Goal: Communication & Community: Ask a question

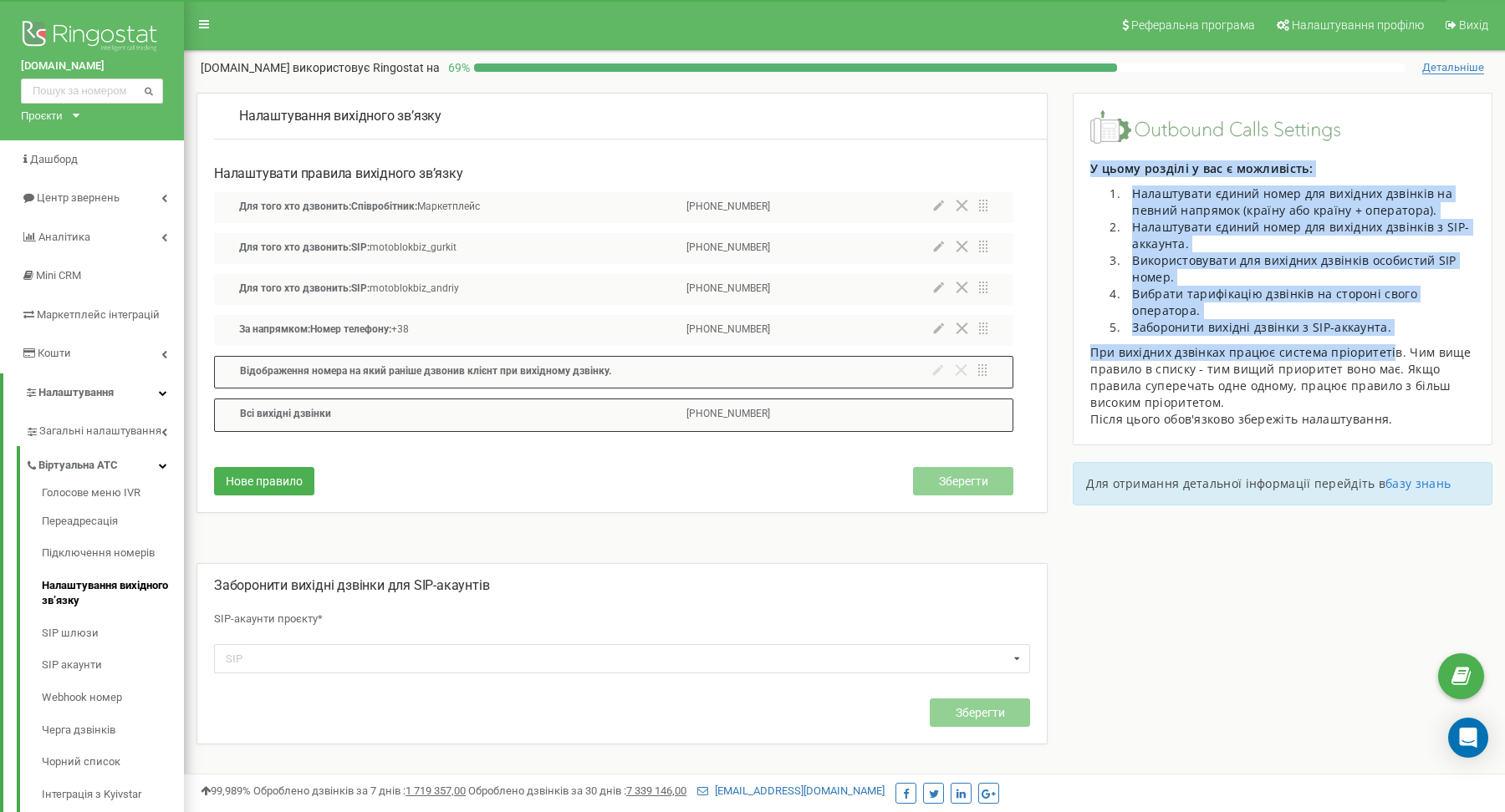
drag, startPoint x: 1093, startPoint y: 162, endPoint x: 1377, endPoint y: 350, distance: 340.6
click at [1379, 350] on div "У цьому розділі у вас є можливість: Налаштувати єдиний номер для вихідних дзвін…" at bounding box center [1282, 294] width 384 height 267
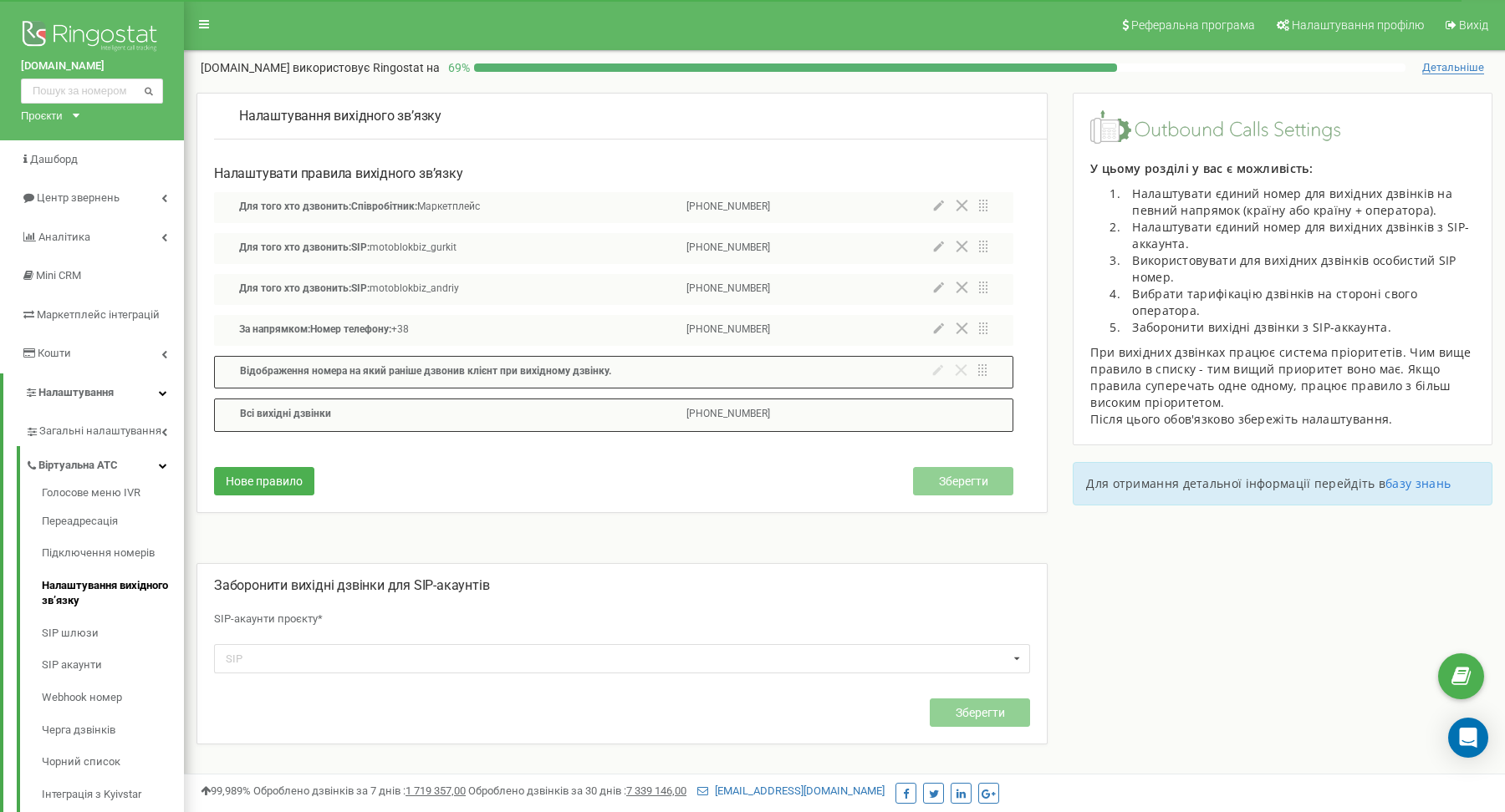
click at [1333, 348] on div "При вихідних дзвінках працює система пріоритетів. Чим вище правило в списку - т…" at bounding box center [1282, 378] width 384 height 67
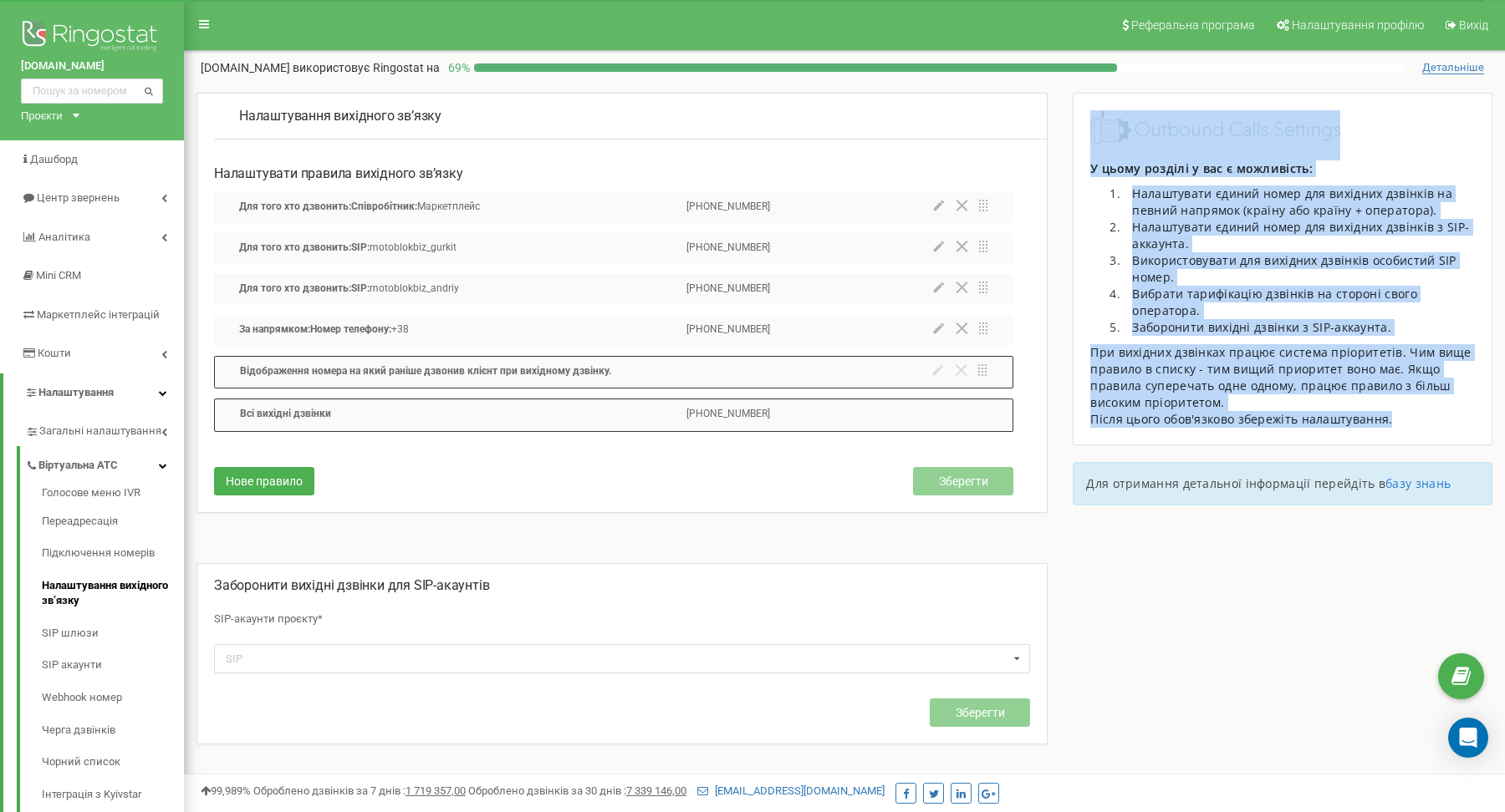
drag, startPoint x: 1408, startPoint y: 420, endPoint x: 1114, endPoint y: 170, distance: 385.9
click at [1101, 158] on div "У цьому розділі у вас є можливість: Налаштувати єдиний номер для вихідних дзвін…" at bounding box center [1282, 269] width 384 height 318
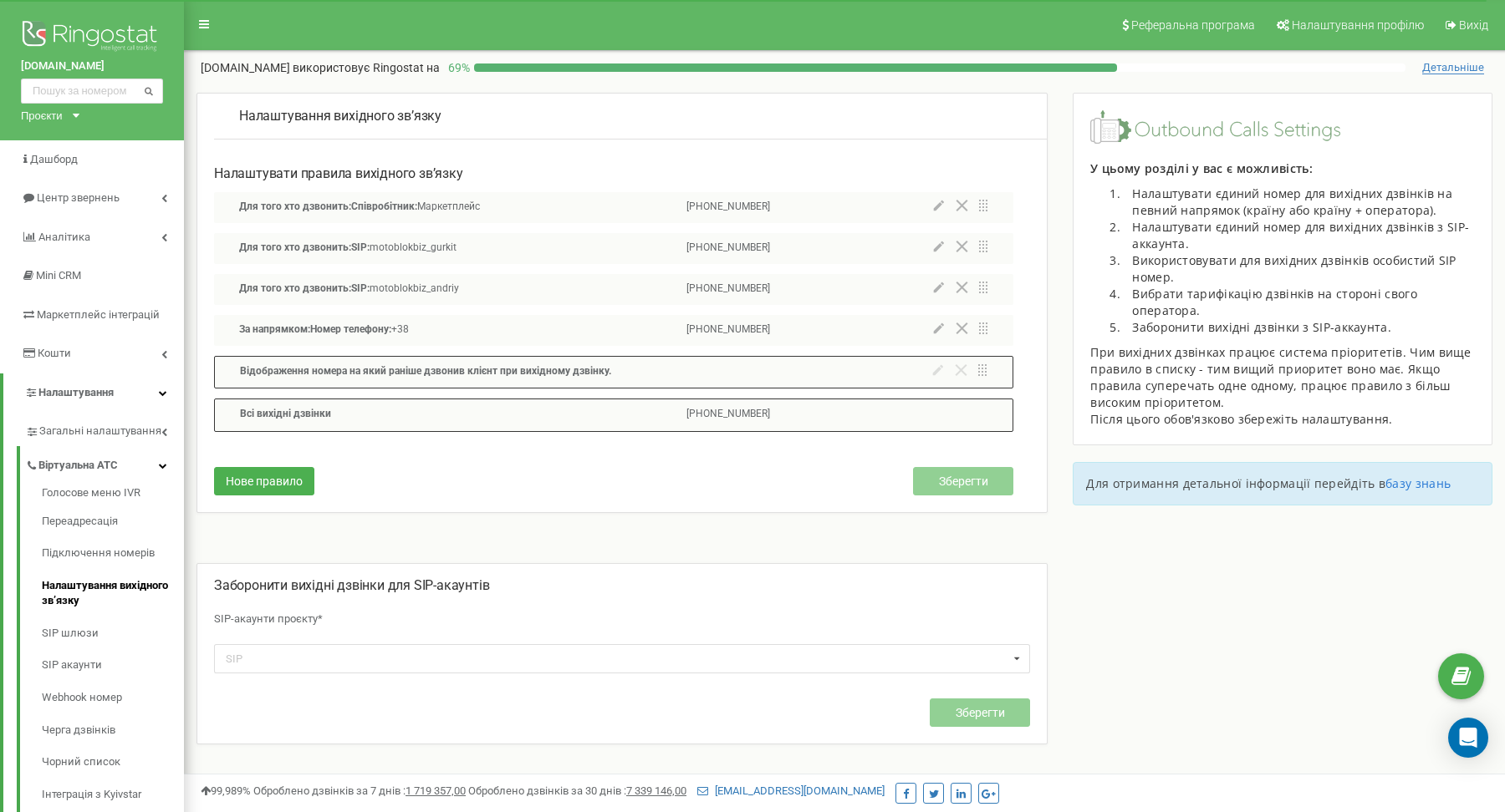
click at [1114, 174] on p "У цьому розділі у вас є можливість:" at bounding box center [1282, 168] width 384 height 16
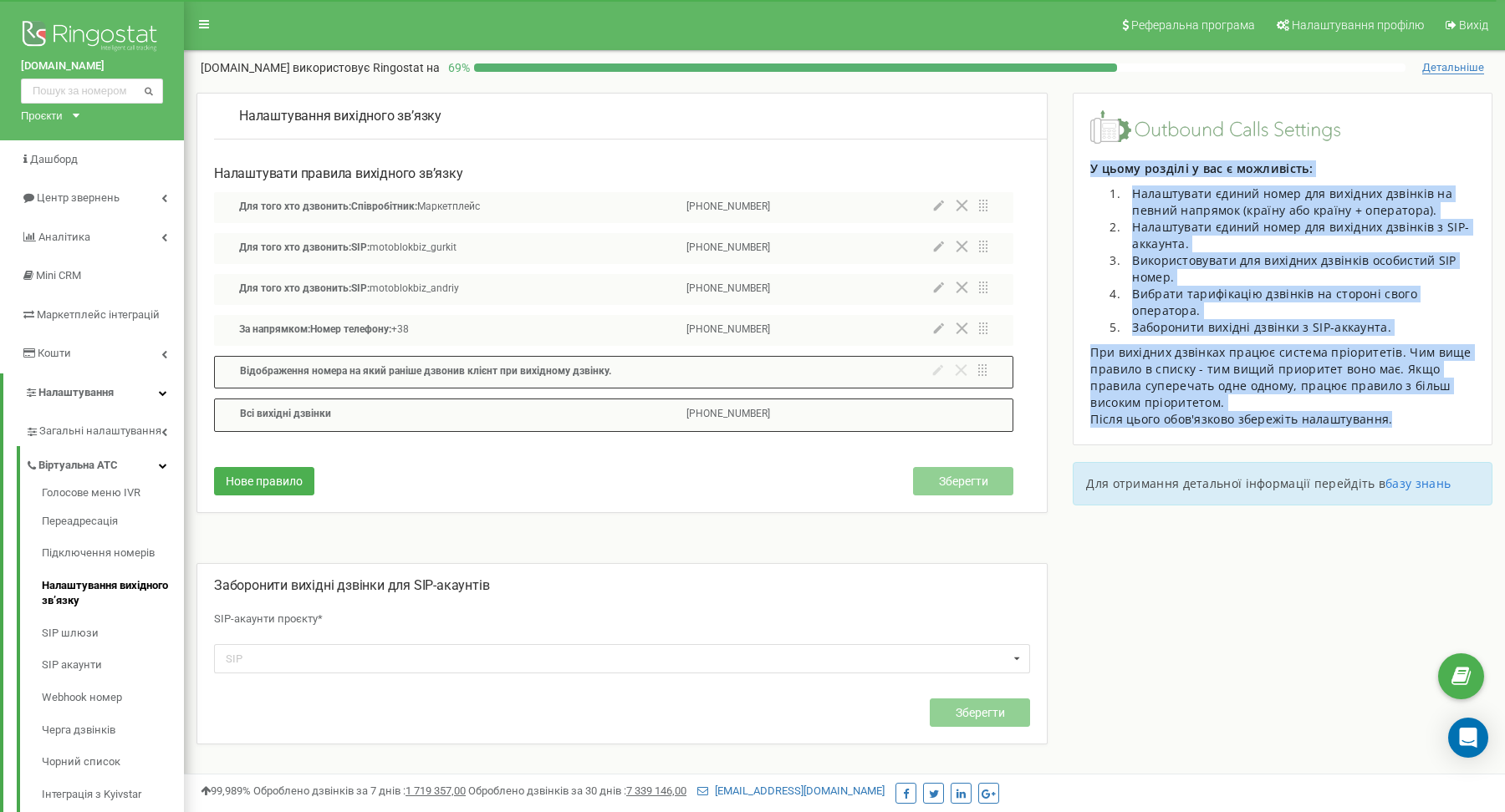
drag, startPoint x: 1090, startPoint y: 160, endPoint x: 1422, endPoint y: 417, distance: 419.8
click at [1422, 419] on div "У цьому розділі у вас є можливість: Налаштувати єдиний номер для вихідних дзвін…" at bounding box center [1282, 294] width 384 height 267
click at [1422, 417] on div "Після цього обов'язково збережіть налаштування." at bounding box center [1282, 419] width 384 height 16
drag, startPoint x: 1422, startPoint y: 417, endPoint x: 1097, endPoint y: 170, distance: 408.2
click at [1092, 169] on div "У цьому розділі у вас є можливість: Налаштувати єдиний номер для вихідних дзвін…" at bounding box center [1282, 294] width 384 height 267
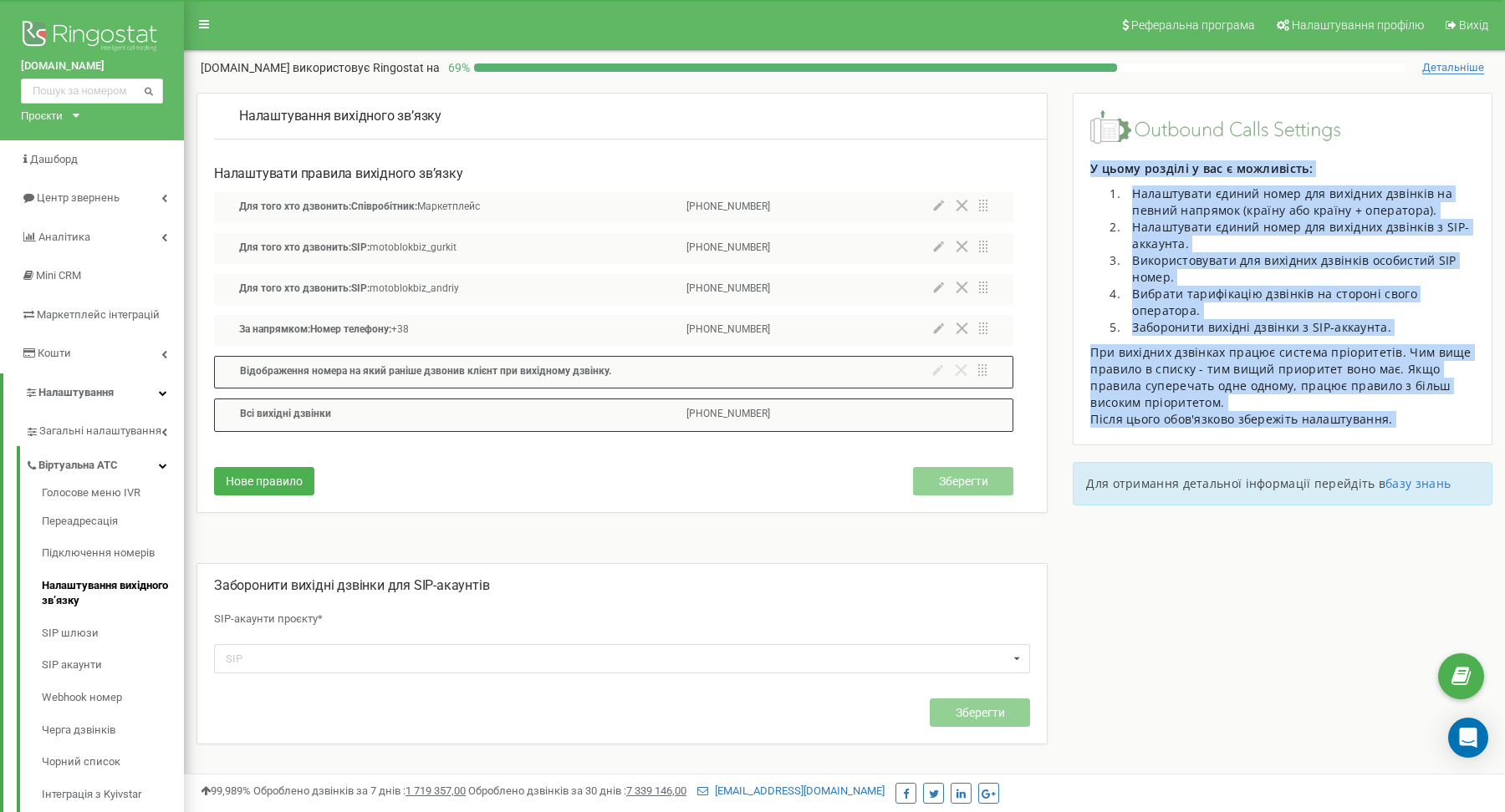
click at [1105, 170] on p "У цьому розділі у вас є можливість:" at bounding box center [1282, 168] width 384 height 16
drag, startPoint x: 1091, startPoint y: 164, endPoint x: 1411, endPoint y: 421, distance: 410.4
click at [1410, 424] on div "У цьому розділі у вас є можливість: Налаштувати єдиний номер для вихідних дзвін…" at bounding box center [1282, 294] width 384 height 267
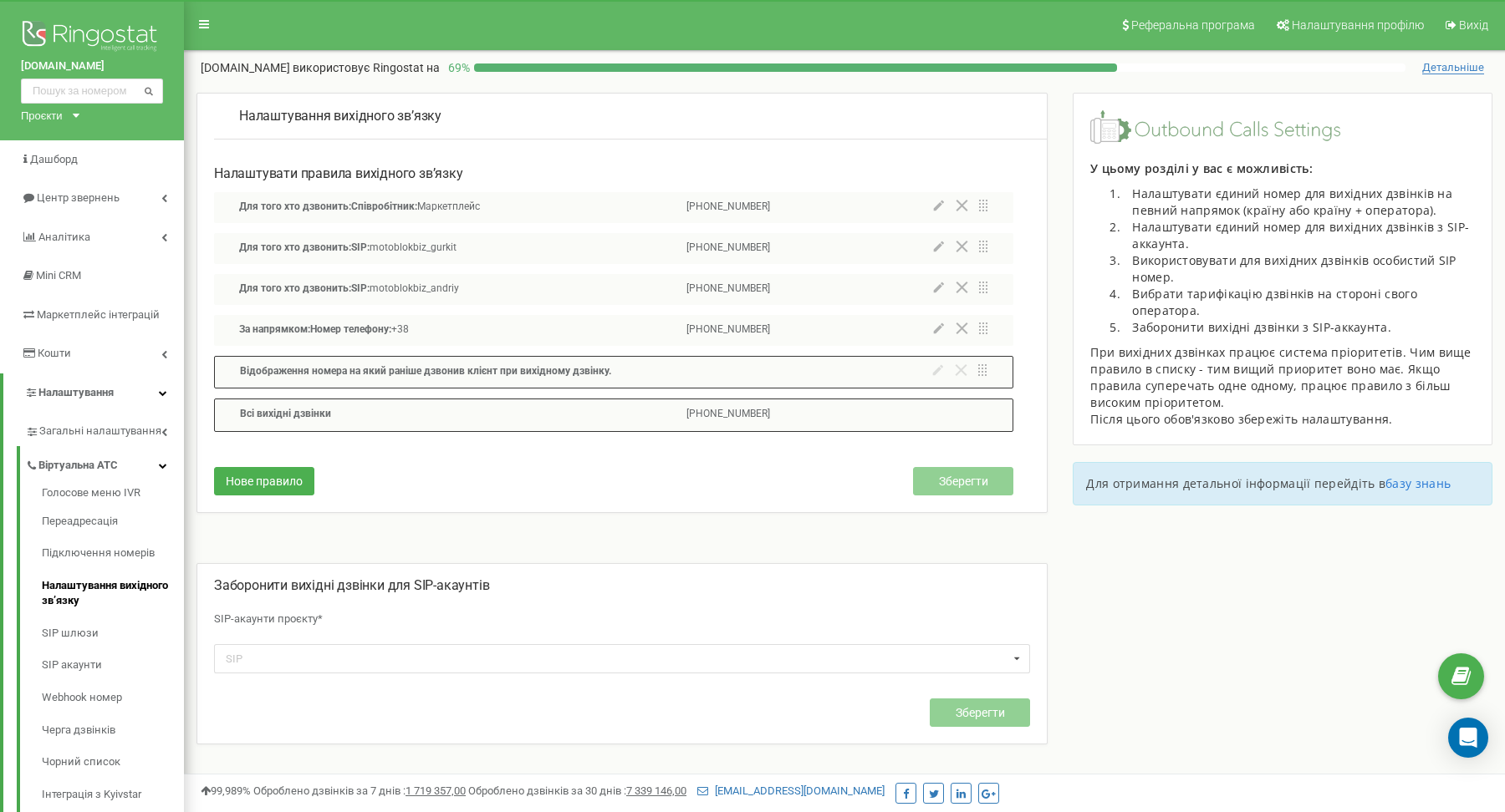
click at [1345, 406] on div "При вихідних дзвінках працює система пріоритетів. Чим вище правило в списку - т…" at bounding box center [1282, 378] width 384 height 67
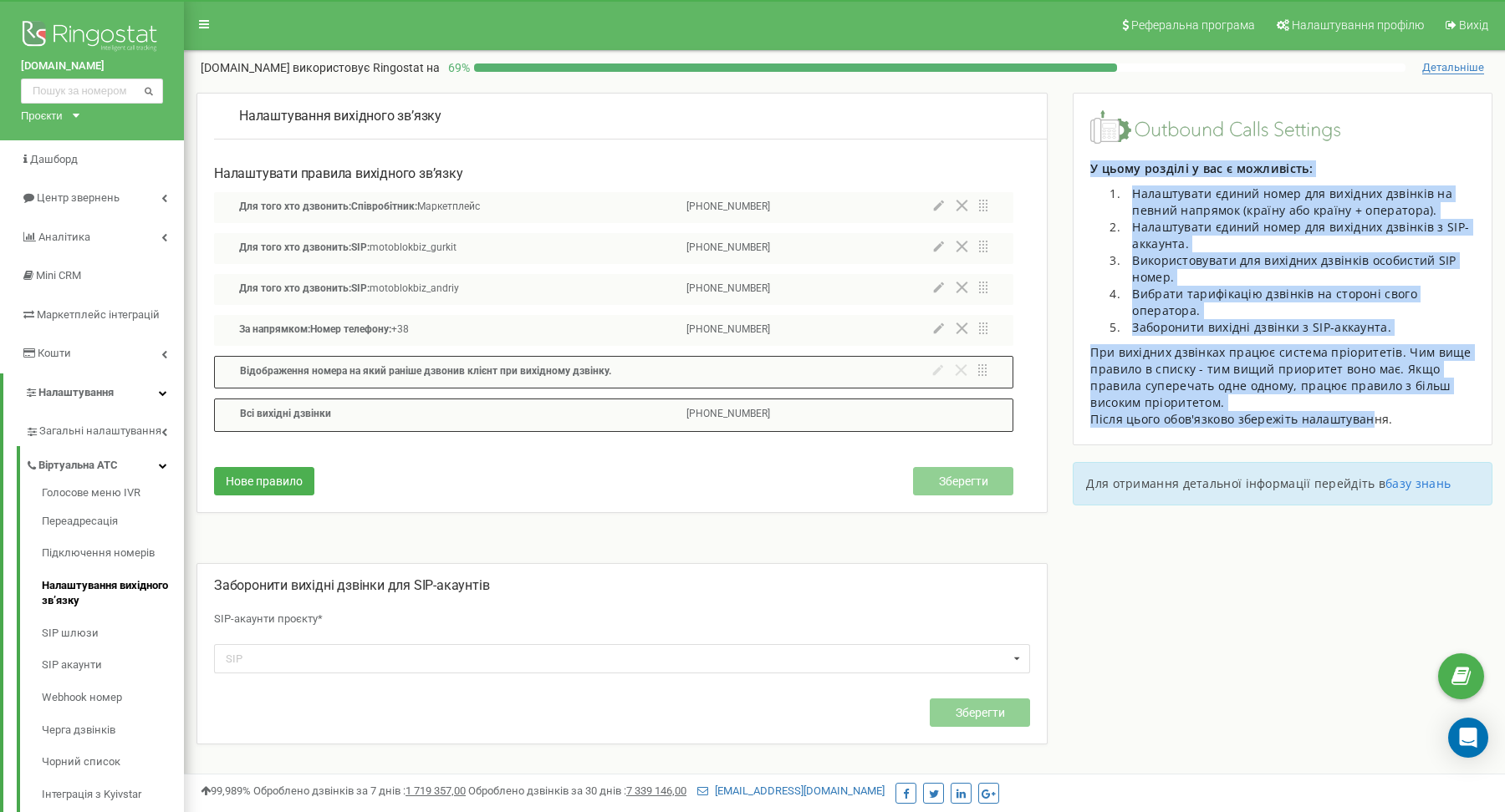
drag, startPoint x: 1088, startPoint y: 163, endPoint x: 1377, endPoint y: 421, distance: 387.4
click at [1376, 424] on div "У цьому розділі у вас є можливість: Налаштувати єдиний номер для вихідних дзвін…" at bounding box center [1282, 269] width 420 height 353
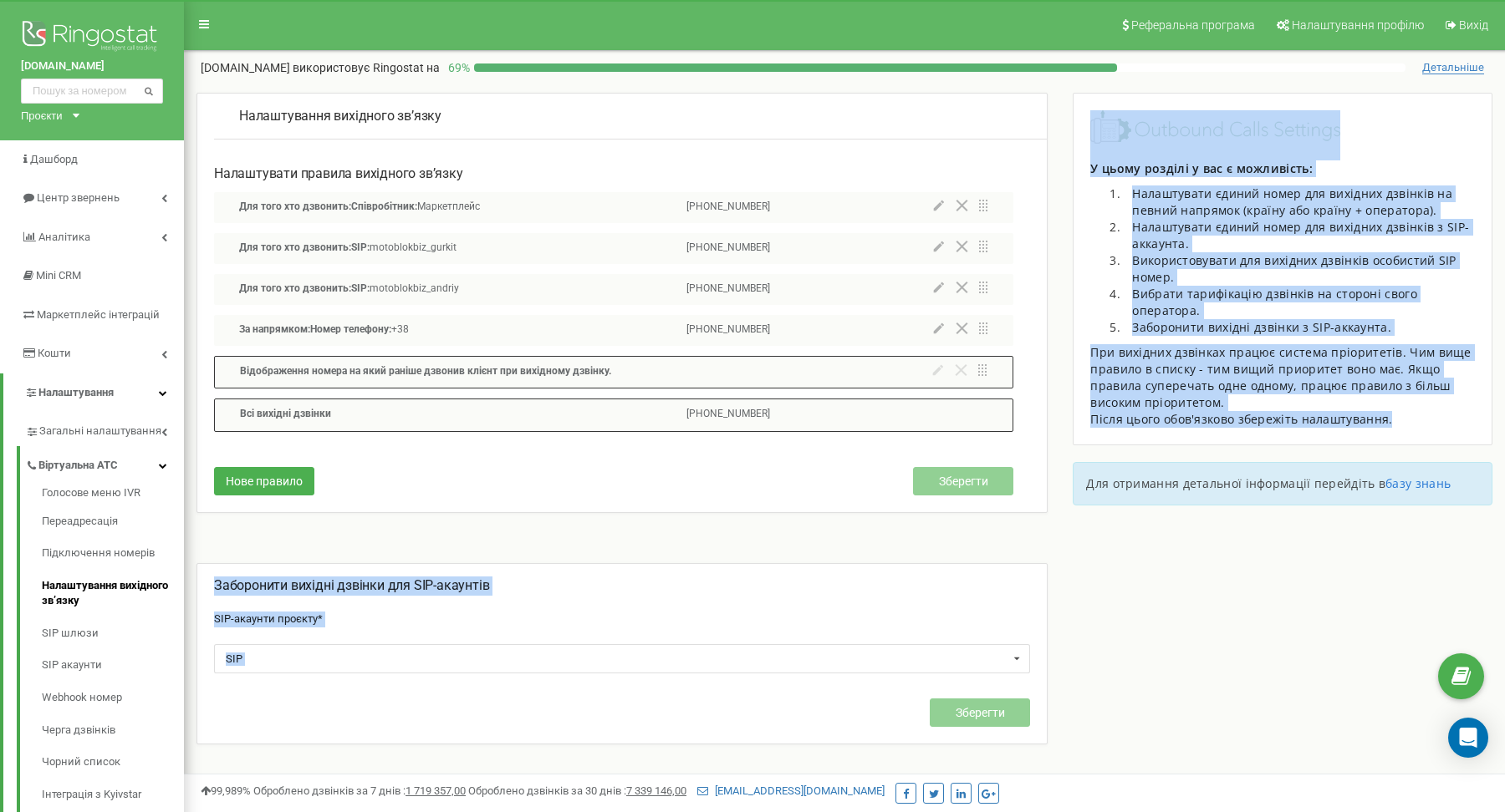
drag, startPoint x: 1400, startPoint y: 422, endPoint x: 1059, endPoint y: 160, distance: 430.0
click at [1059, 160] on div "Налаштування вихідного зв’язку Налаштувати правила вихідного зв’язку Для того х…" at bounding box center [844, 508] width 1320 height 830
click at [1101, 183] on div "У цьому розділі у вас є можливість: Налаштувати єдиний номер для вихідних дзвін…" at bounding box center [1282, 294] width 384 height 267
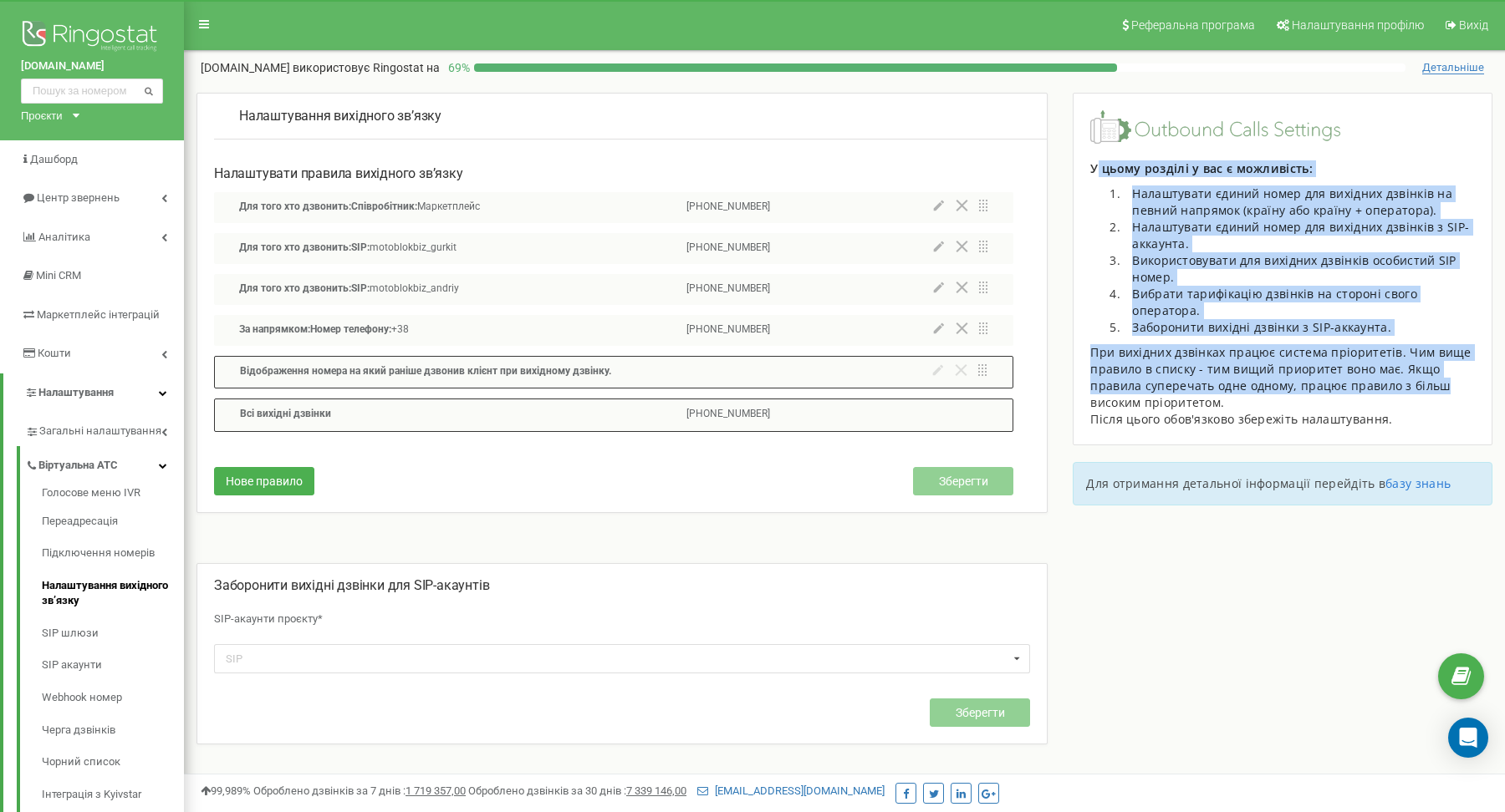
drag, startPoint x: 1095, startPoint y: 170, endPoint x: 1466, endPoint y: 382, distance: 427.3
click at [1466, 382] on div "У цьому розділі у вас є можливість: Налаштувати єдиний номер для вихідних дзвін…" at bounding box center [1282, 294] width 384 height 267
click at [1443, 393] on div at bounding box center [1443, 393] width 0 height 0
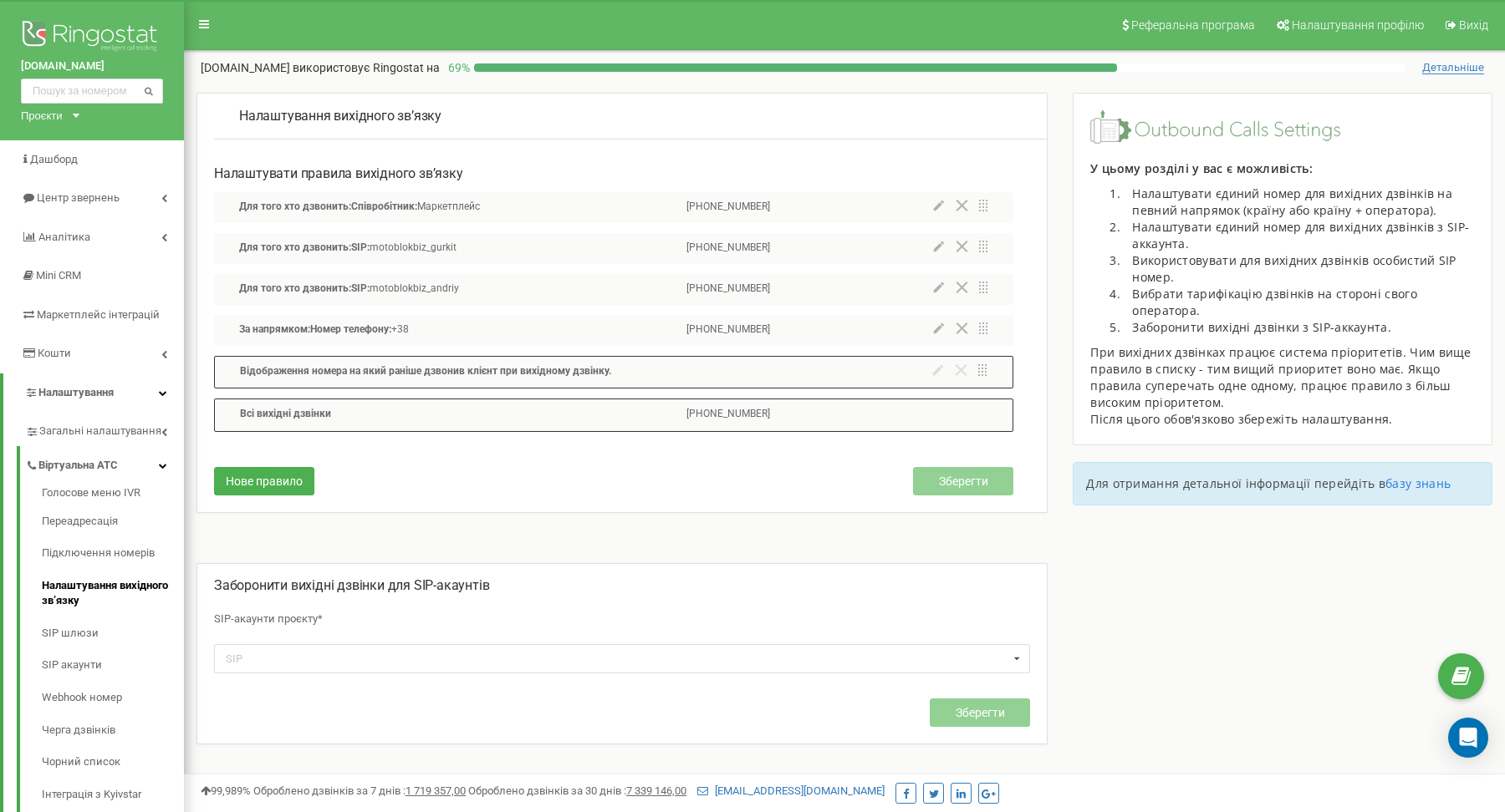
click at [1391, 417] on div "Після цього обов'язково збережіть налаштування." at bounding box center [1282, 419] width 384 height 16
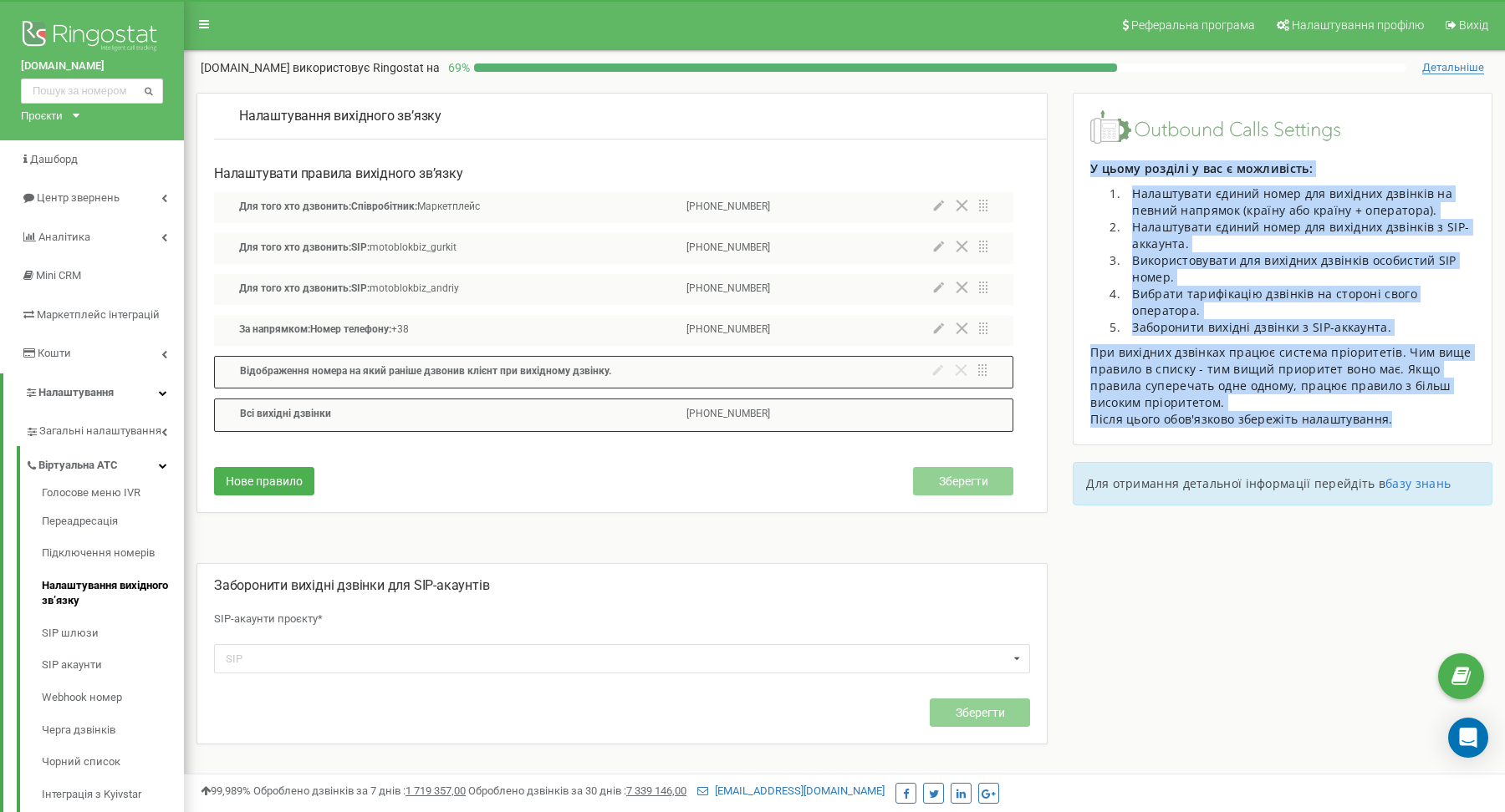
drag, startPoint x: 1416, startPoint y: 432, endPoint x: 1071, endPoint y: 163, distance: 437.5
click at [1070, 163] on div "У цьому розділі у вас є можливість: Налаштувати єдиний номер для вихідних дзвін…" at bounding box center [1276, 308] width 432 height 430
click at [1182, 233] on li "Налаштувати єдиний номер для вихідних дзвінків з SIP-аккаунта." at bounding box center [1298, 235] width 351 height 34
drag, startPoint x: 1082, startPoint y: 158, endPoint x: 1429, endPoint y: 408, distance: 427.7
click at [1433, 415] on div "У цьому розділі у вас є можливість: Налаштувати єдиний номер для вихідних дзвін…" at bounding box center [1282, 269] width 420 height 353
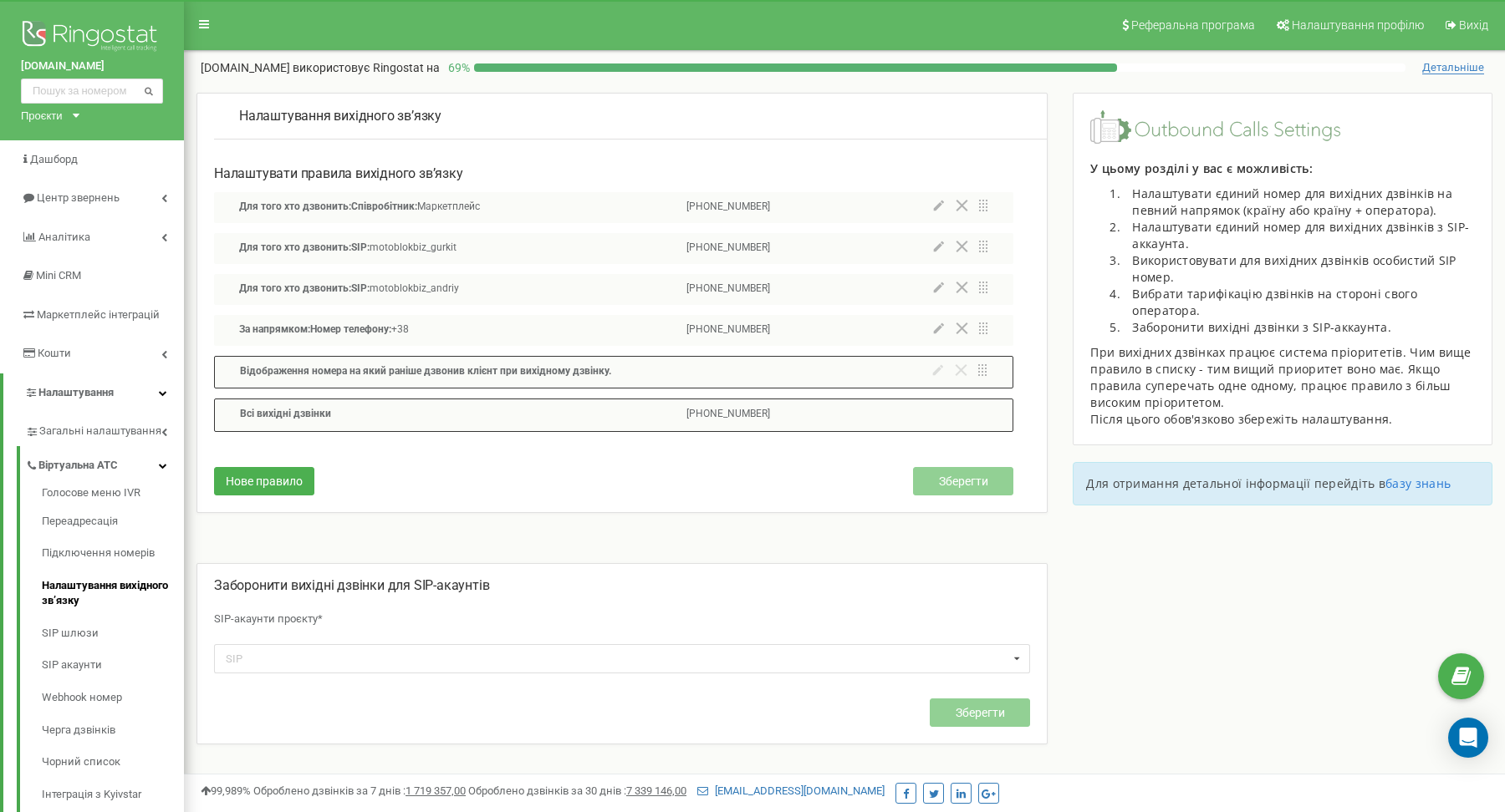
click at [1342, 342] on div "У цьому розділі у вас є можливість: Налаштувати єдиний номер для вихідних дзвін…" at bounding box center [1282, 294] width 384 height 267
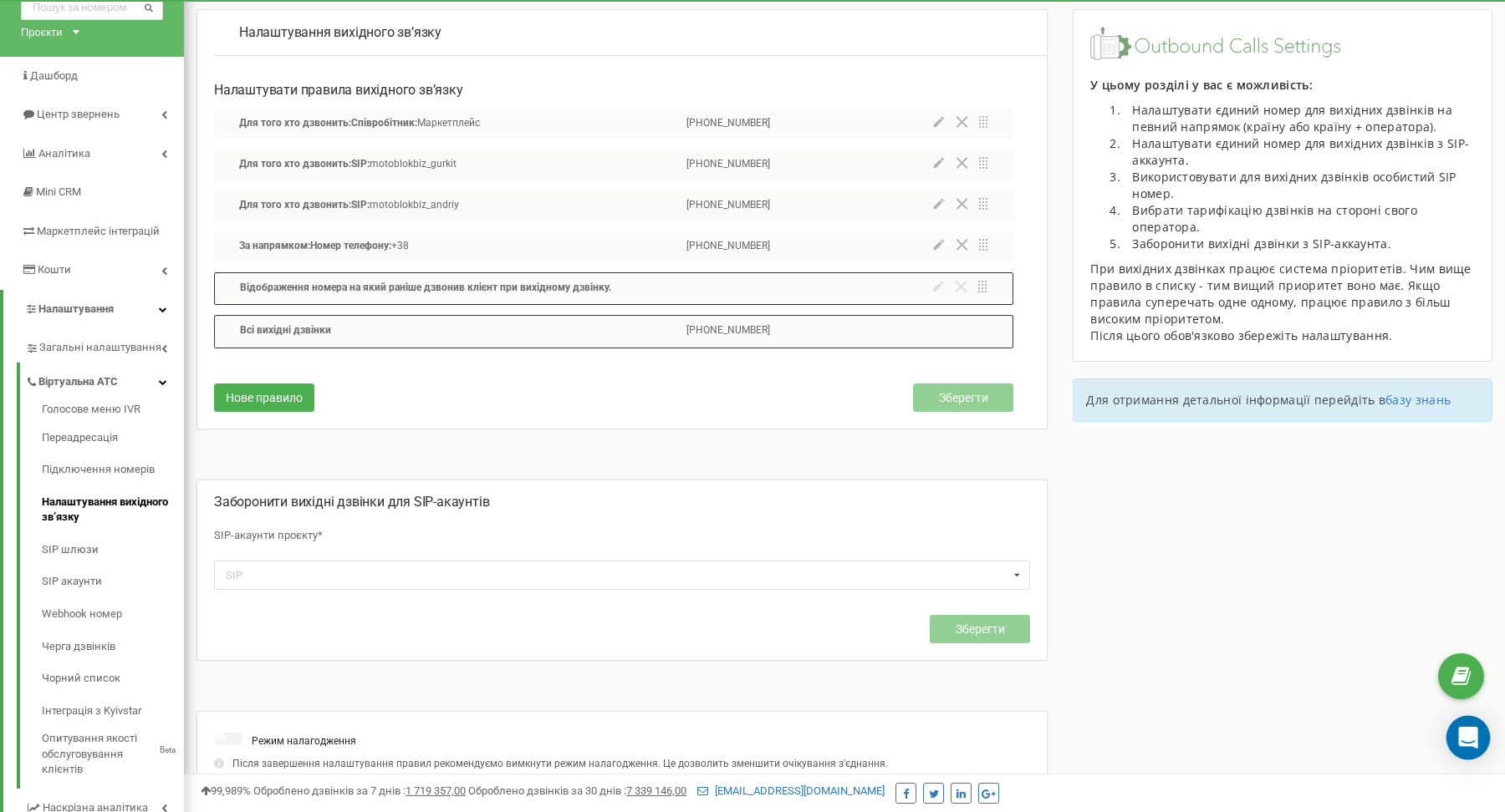
click at [1475, 730] on icon "Open Intercom Messenger" at bounding box center [1468, 738] width 22 height 22
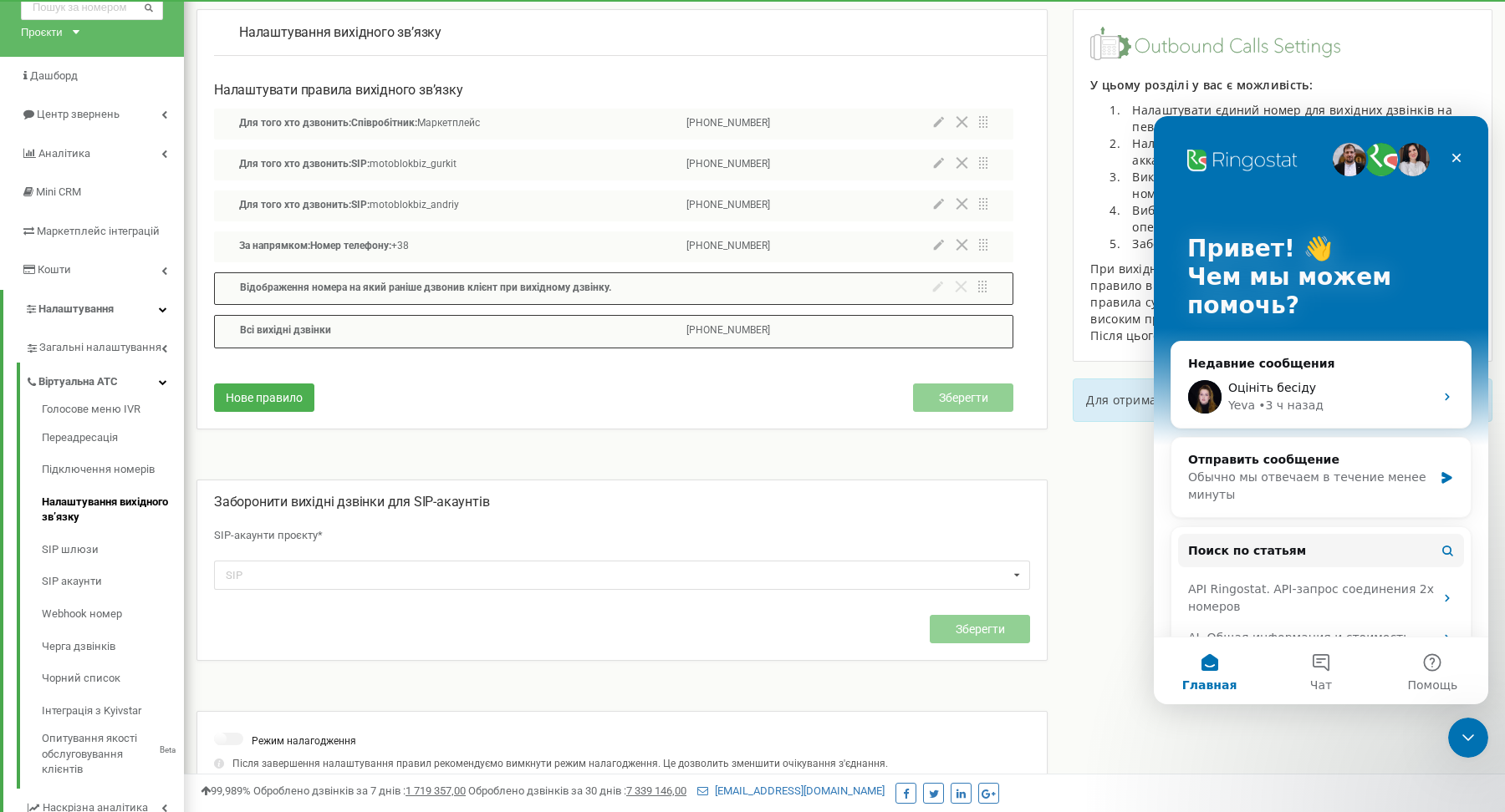
scroll to position [0, 0]
click at [1339, 678] on button "Чат" at bounding box center [1320, 672] width 111 height 67
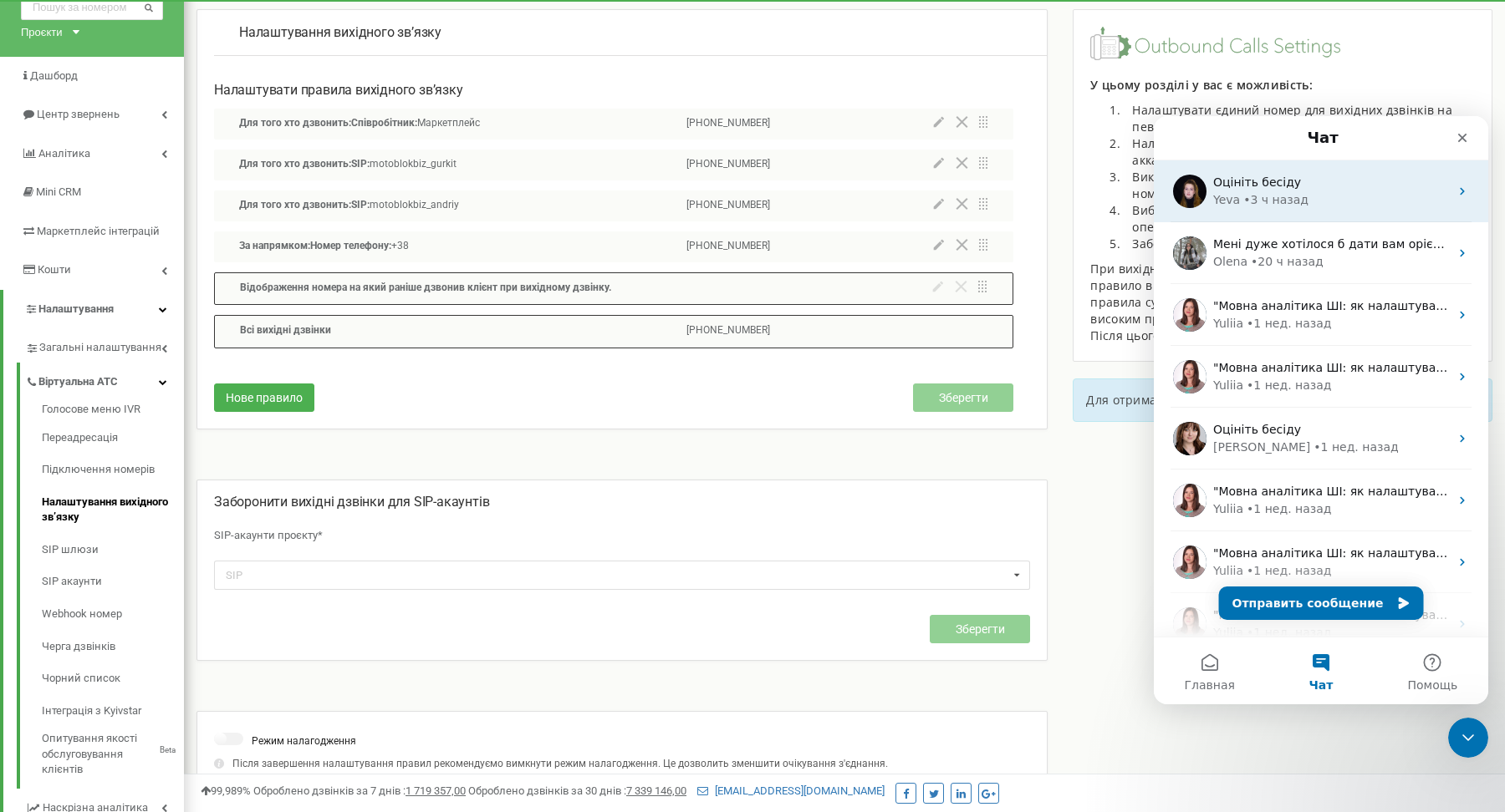
click at [1315, 209] on div "Оцініть бесіду [PERSON_NAME] • 3 ч назад" at bounding box center [1320, 191] width 334 height 62
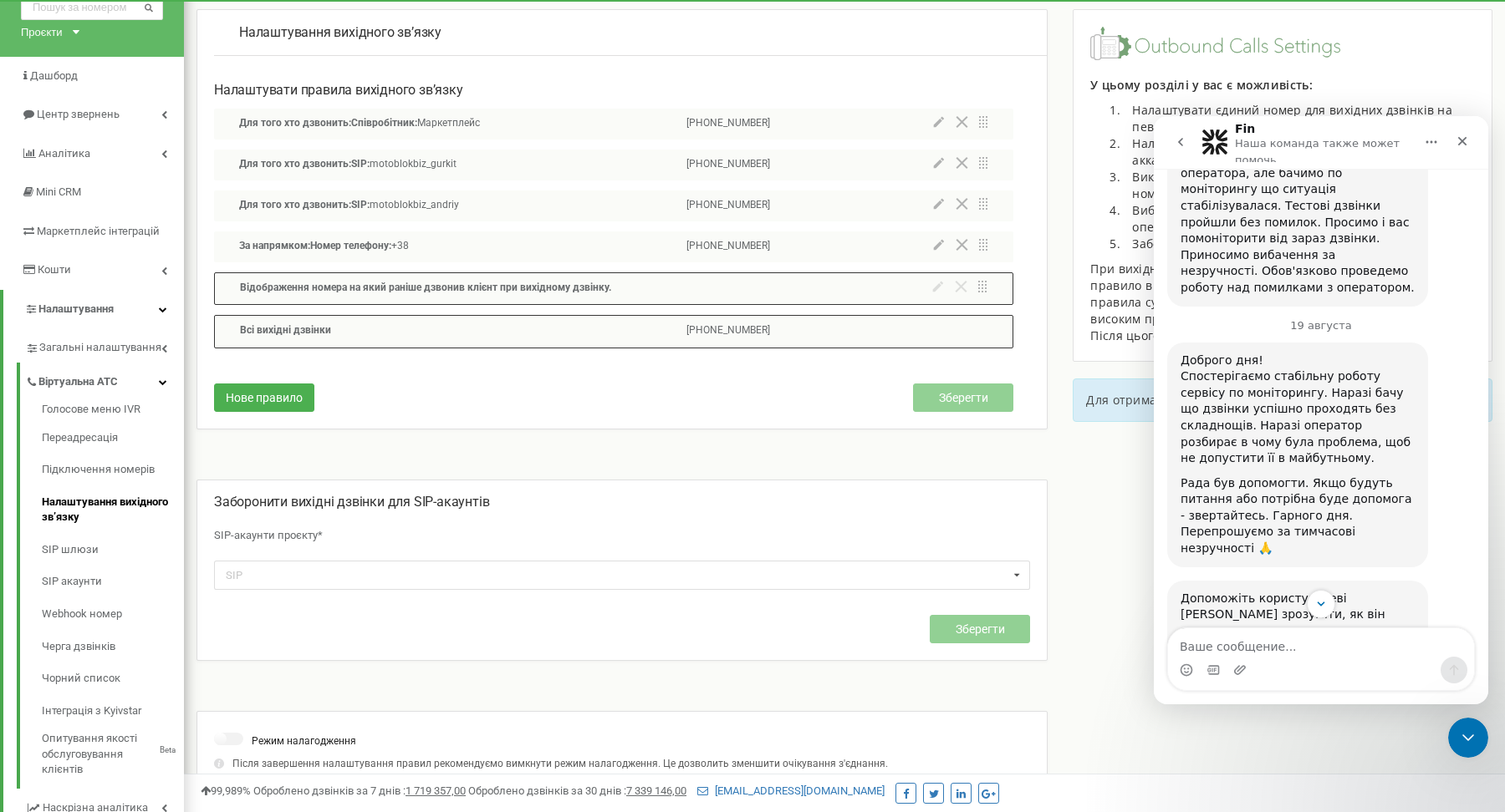
scroll to position [1506, 0]
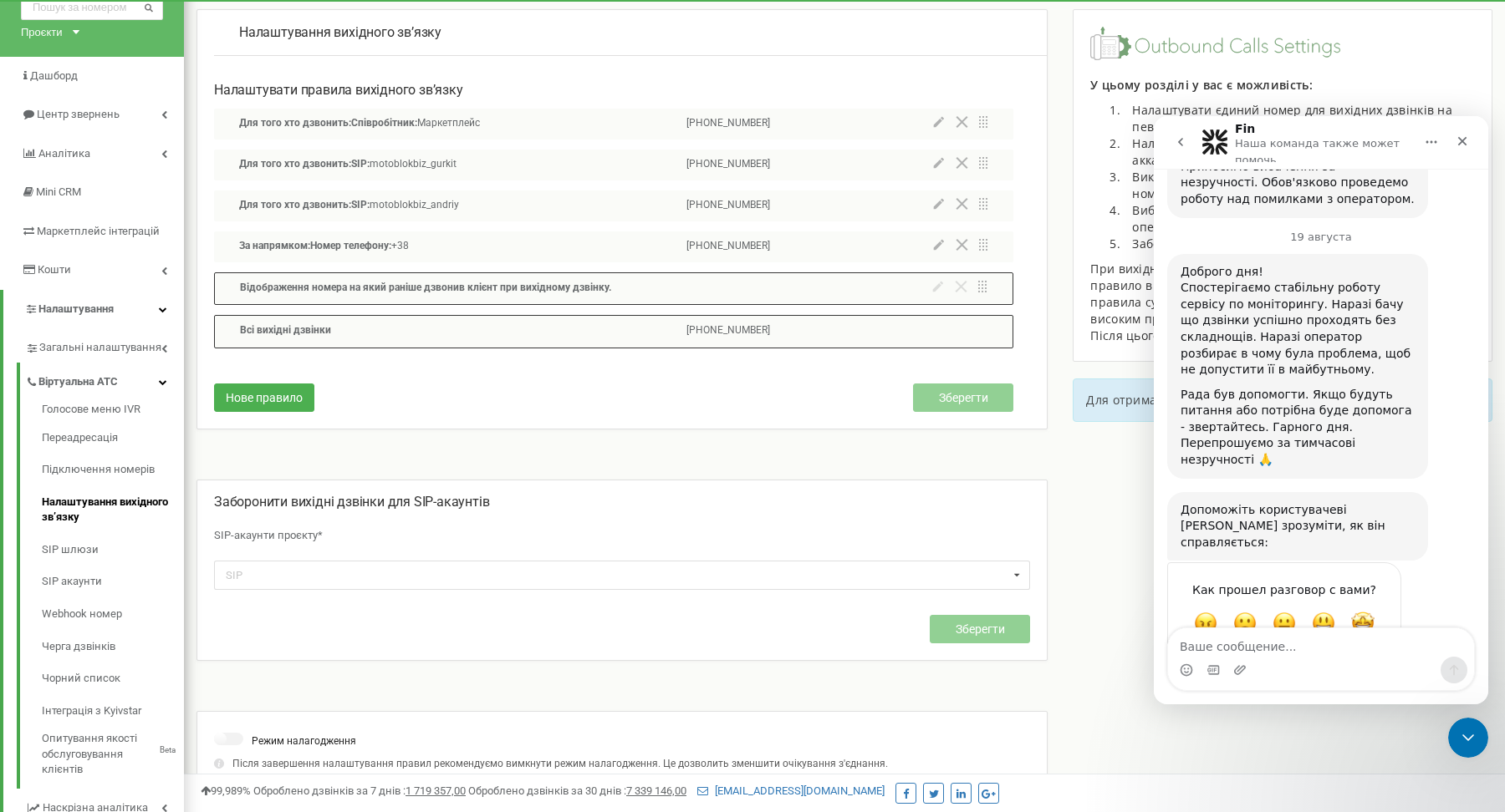
click at [1189, 142] on button "go back" at bounding box center [1180, 141] width 32 height 32
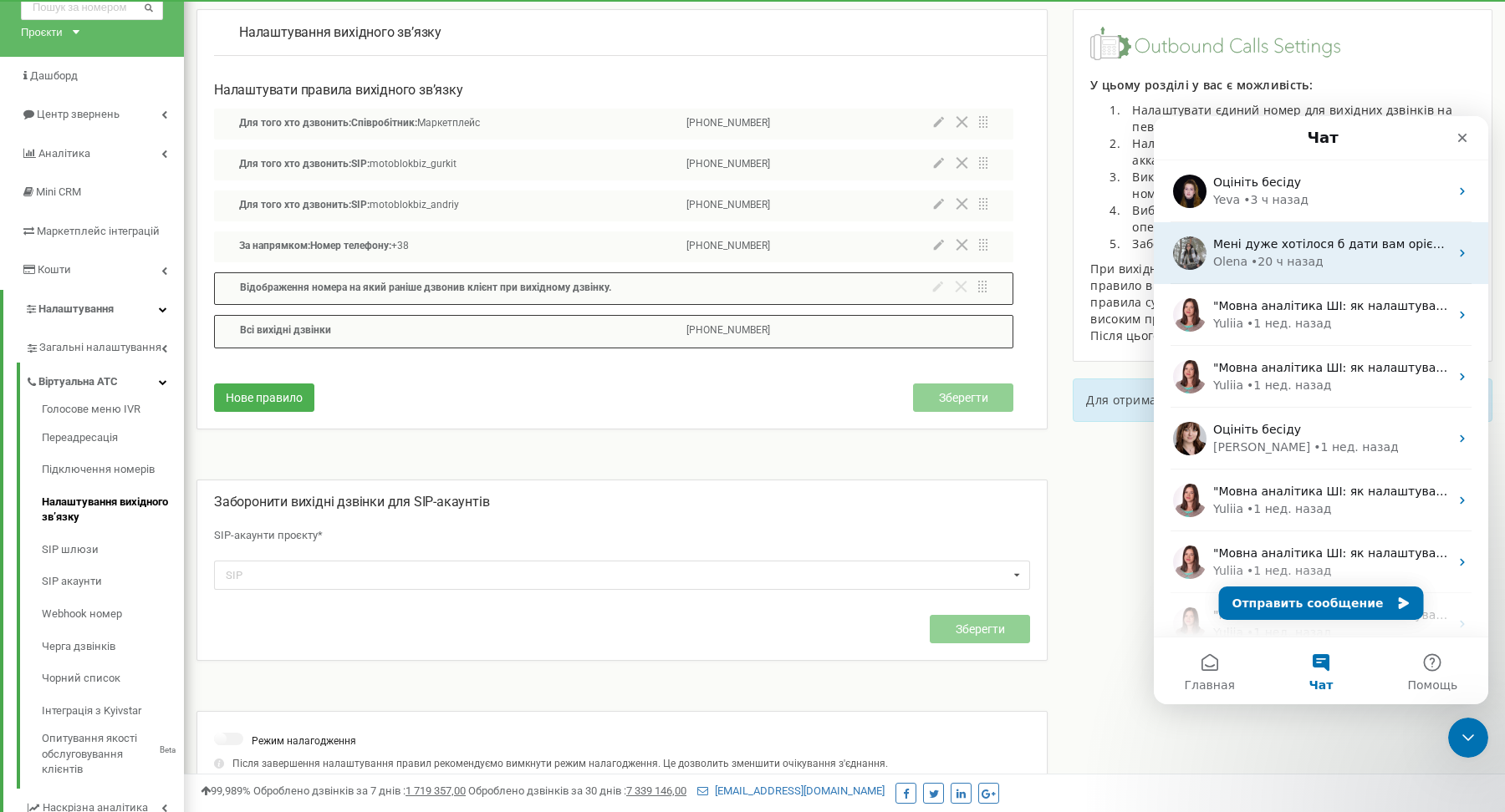
click at [1331, 272] on div "Мені дуже хотілося б дати вам орієнтовні терміни вирішення, але наразі звернень…" at bounding box center [1320, 253] width 334 height 62
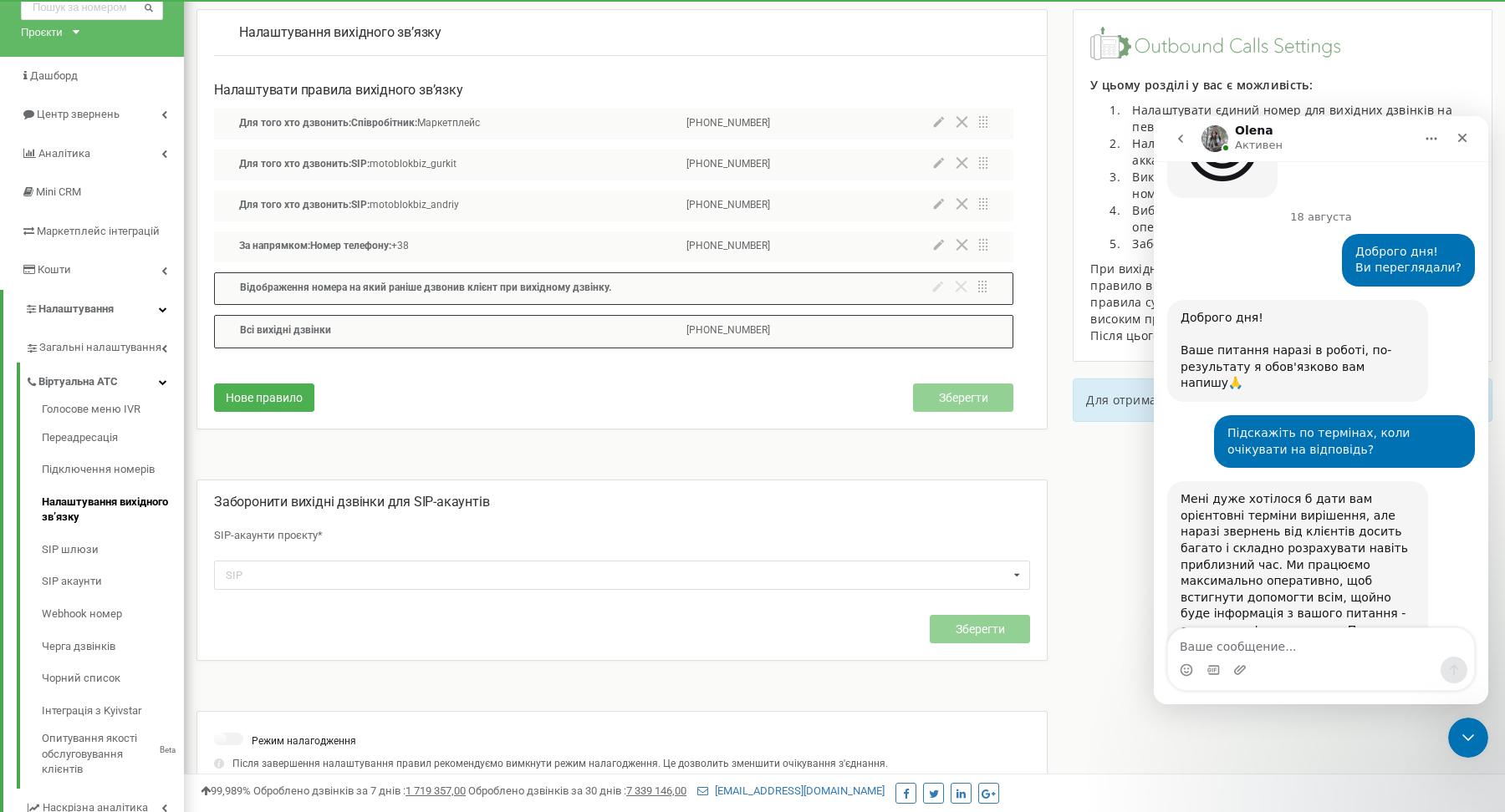
scroll to position [983, 0]
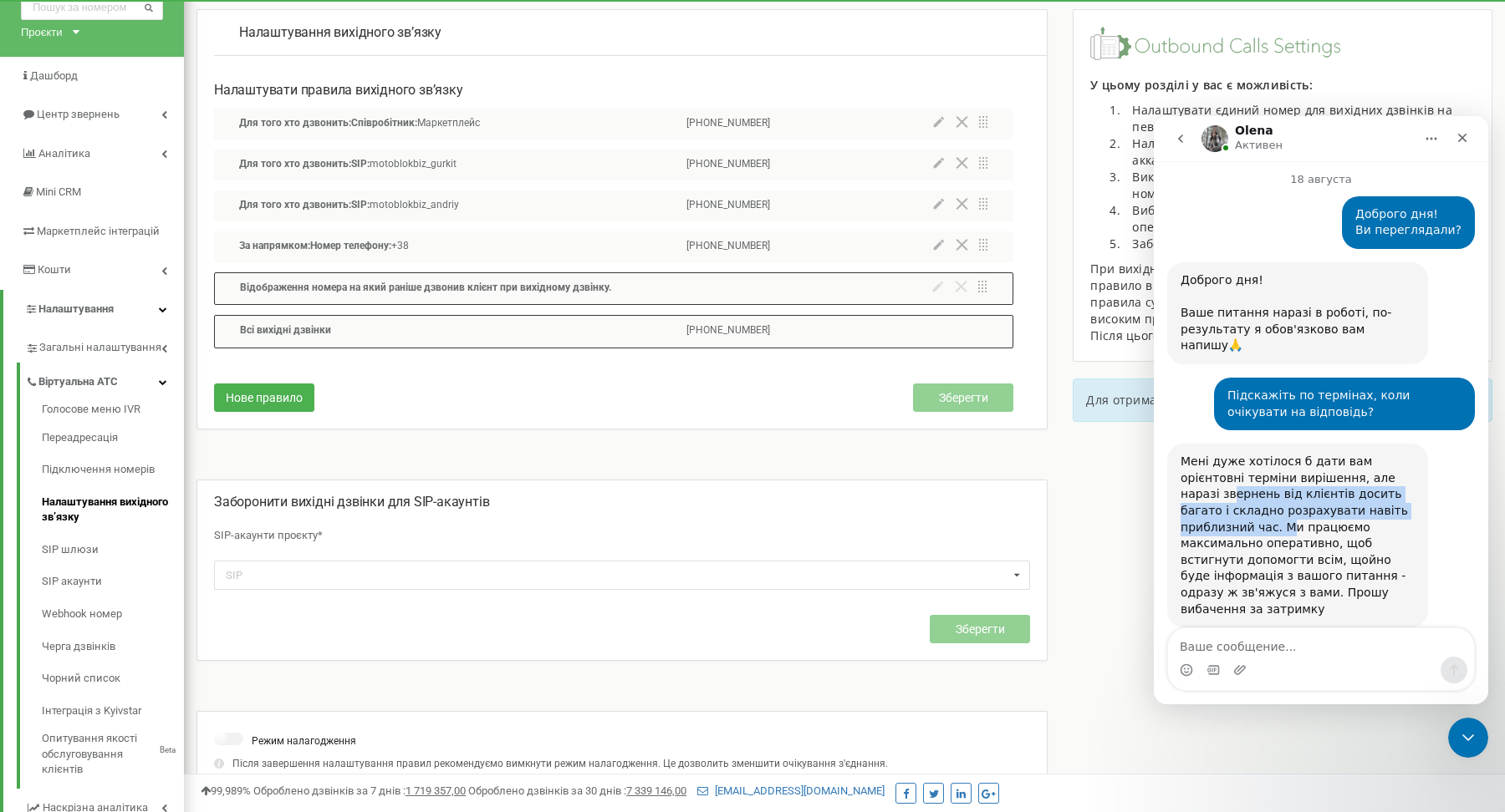
drag, startPoint x: 1231, startPoint y: 458, endPoint x: 1284, endPoint y: 491, distance: 62.4
click at [1284, 491] on div "Мені дуже хотілося б дати вам орієнтовні терміни вирішення, але наразі звернень…" at bounding box center [1297, 535] width 234 height 163
click at [1334, 549] on div "Мені дуже хотілося б дати вам орієнтовні терміни вирішення, але наразі звернень…" at bounding box center [1297, 535] width 234 height 163
click at [1328, 659] on div "Мессенджер Intercom" at bounding box center [1320, 671] width 306 height 27
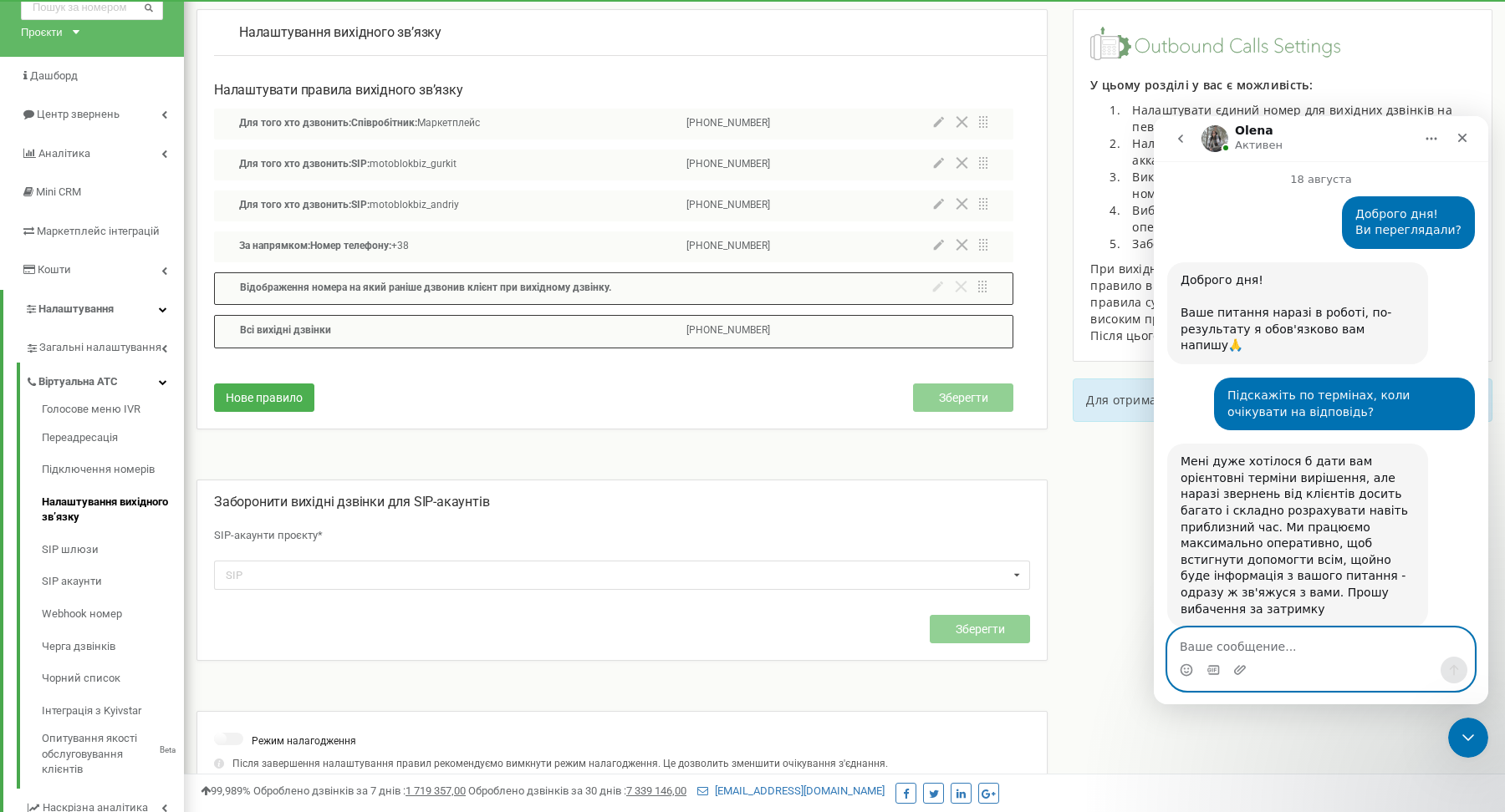
click at [1326, 651] on textarea "Ваше сообщение..." at bounding box center [1320, 643] width 306 height 29
type textarea "Lj"
type textarea "Доброго дня!"
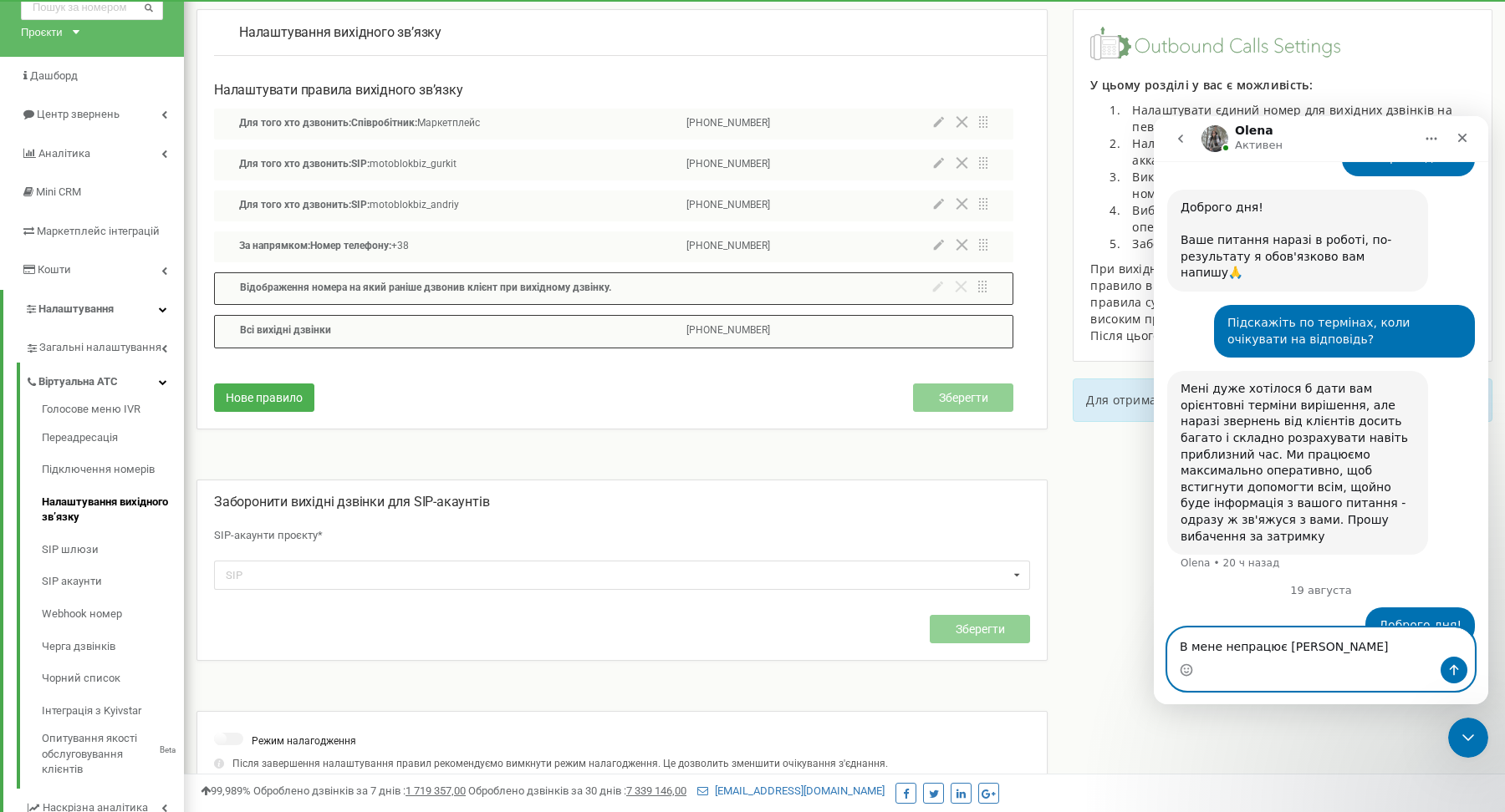
type textarea "В мене непрацює [PERSON_NAME]"
type textarea "1. Ви"
type textarea "Як там ситуація?"
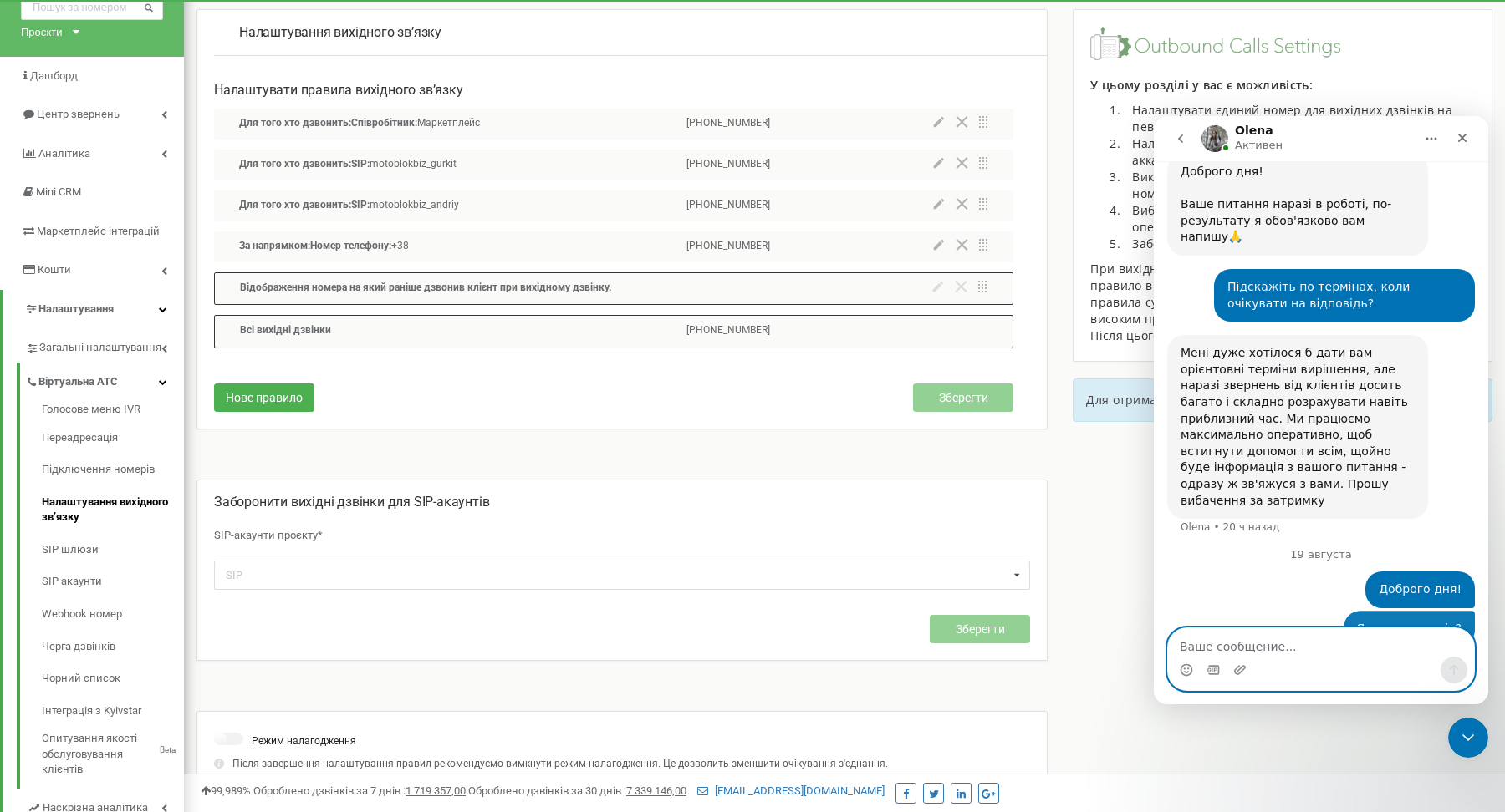
scroll to position [1095, 0]
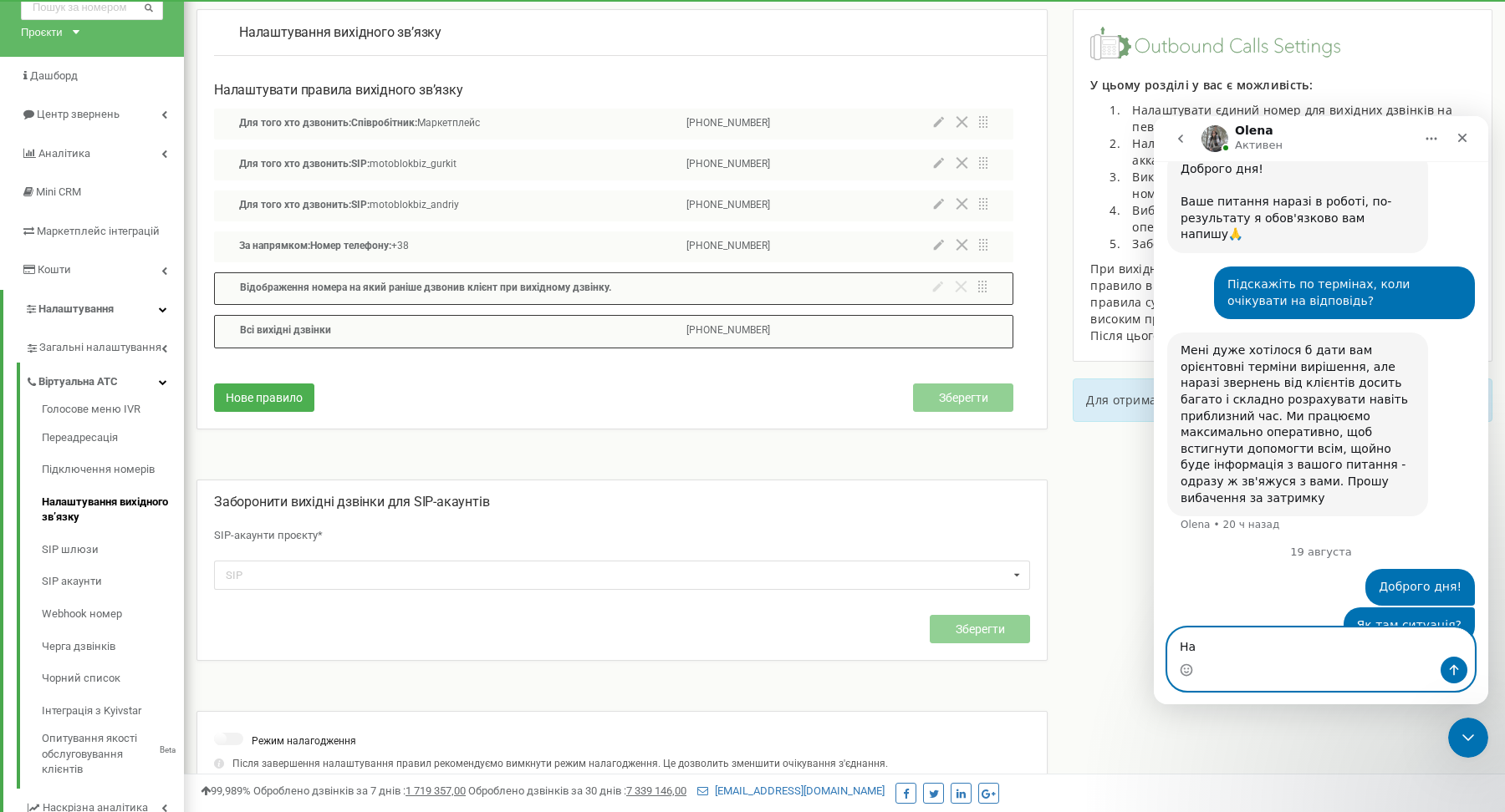
type textarea "[PERSON_NAME]"
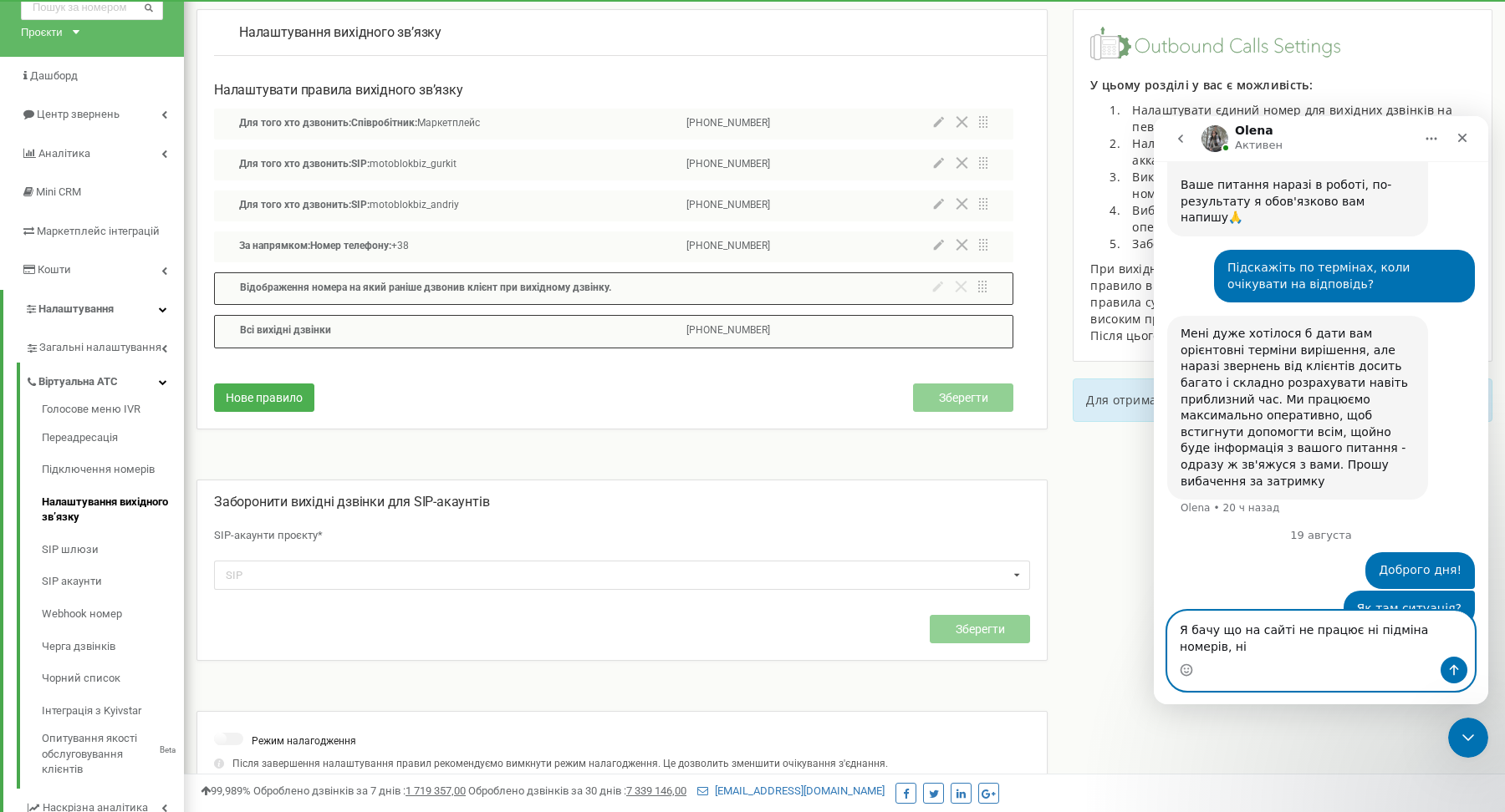
drag, startPoint x: 1260, startPoint y: 650, endPoint x: 1452, endPoint y: 627, distance: 193.4
click at [1452, 628] on textarea "Я бачу що на сайті не працює ні підміна номерів, ні" at bounding box center [1320, 634] width 306 height 45
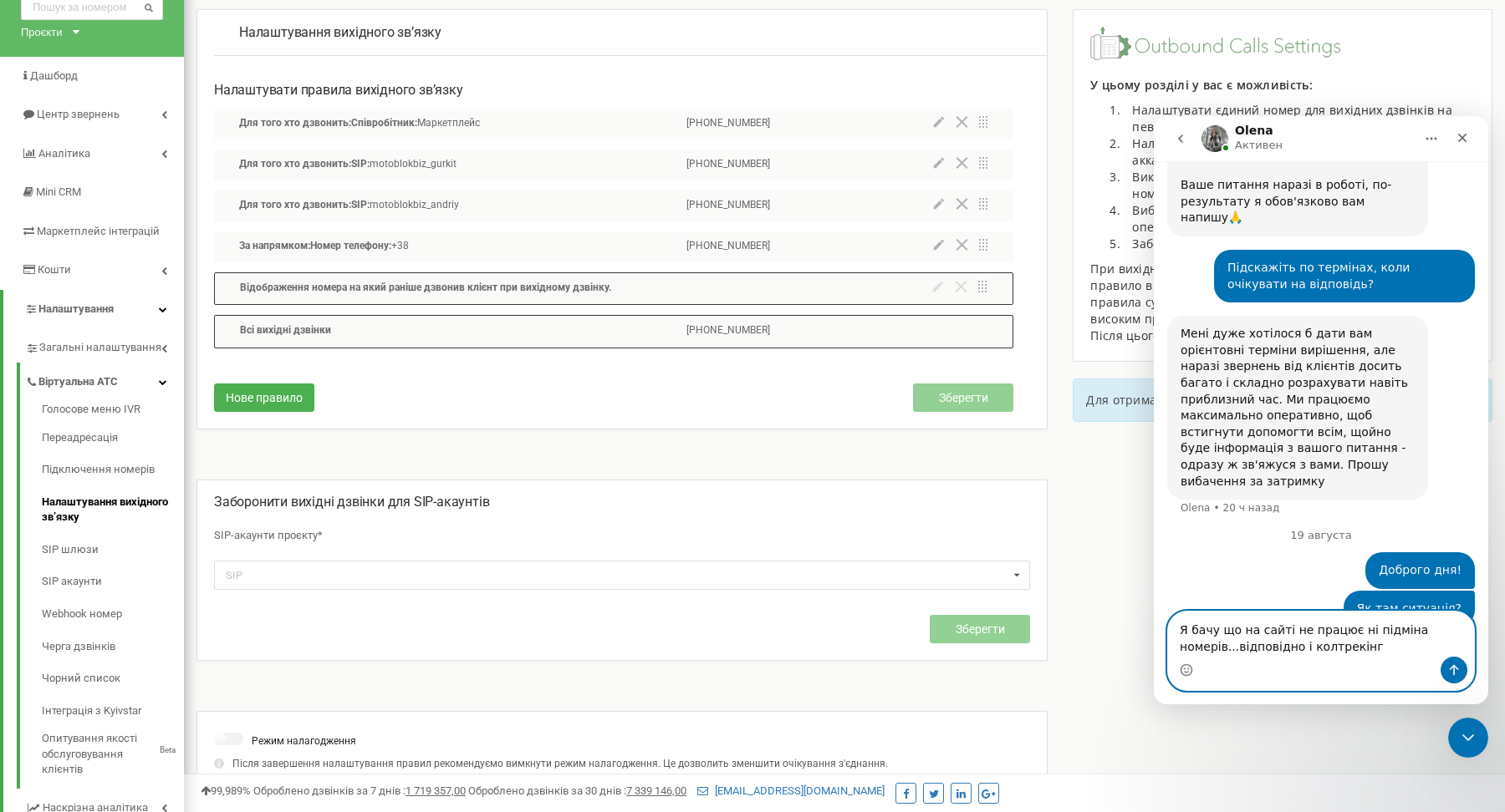
click at [1333, 631] on textarea "Я бачу що на сайті не працює ні підміна номерів...відповідно і колтрекінг" at bounding box center [1320, 634] width 306 height 45
click at [1351, 628] on textarea "Я бачу що на сайті не працює ні підміна номерів...відповідно і колтрекінг" at bounding box center [1320, 634] width 306 height 45
drag, startPoint x: 1235, startPoint y: 651, endPoint x: 1366, endPoint y: 643, distance: 131.2
click at [1366, 643] on textarea "Я бачу що на сайті не працює коректно підміна номерів...відповідно і колтрекінг" at bounding box center [1320, 634] width 306 height 45
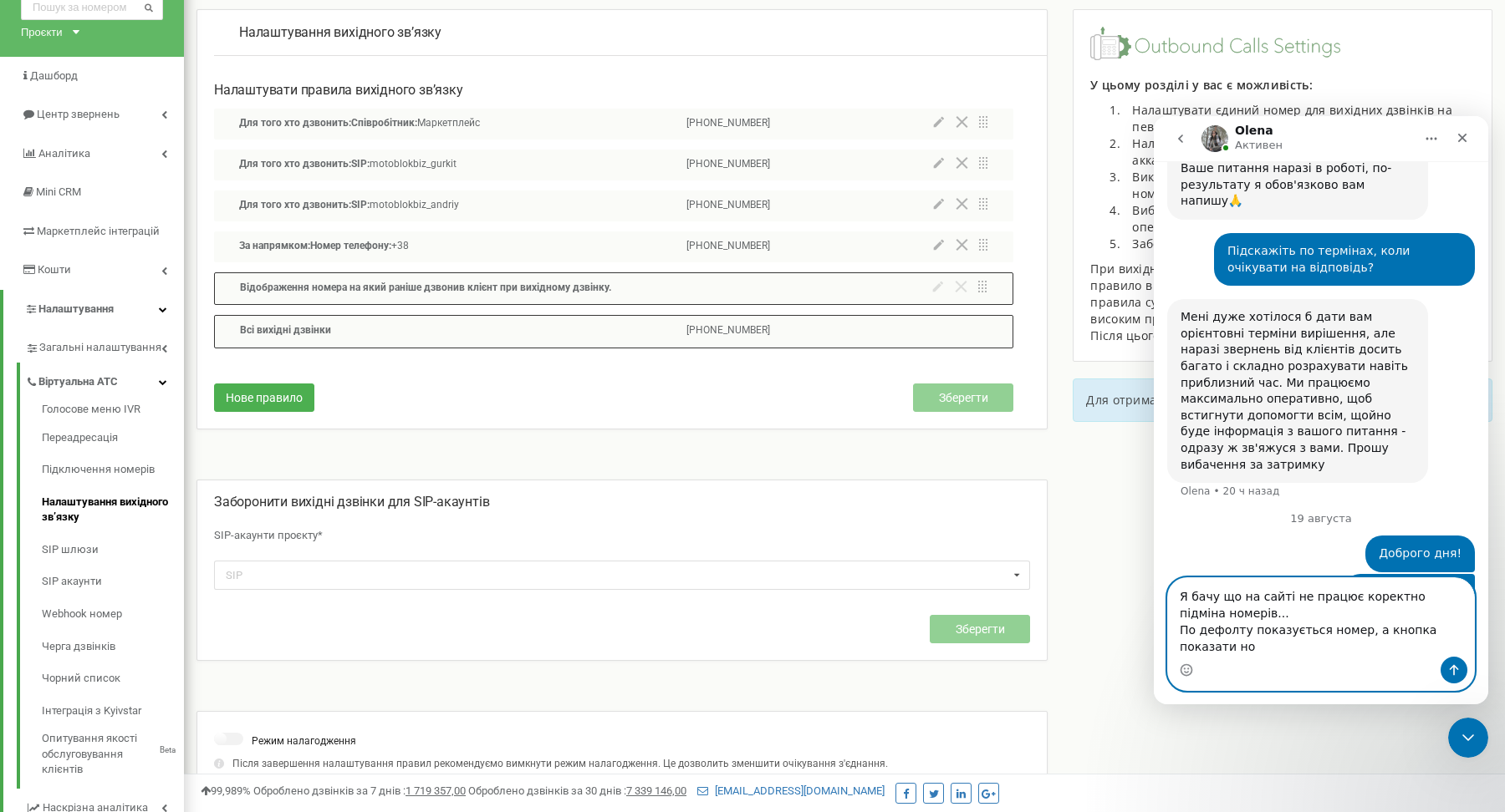
scroll to position [1144, 0]
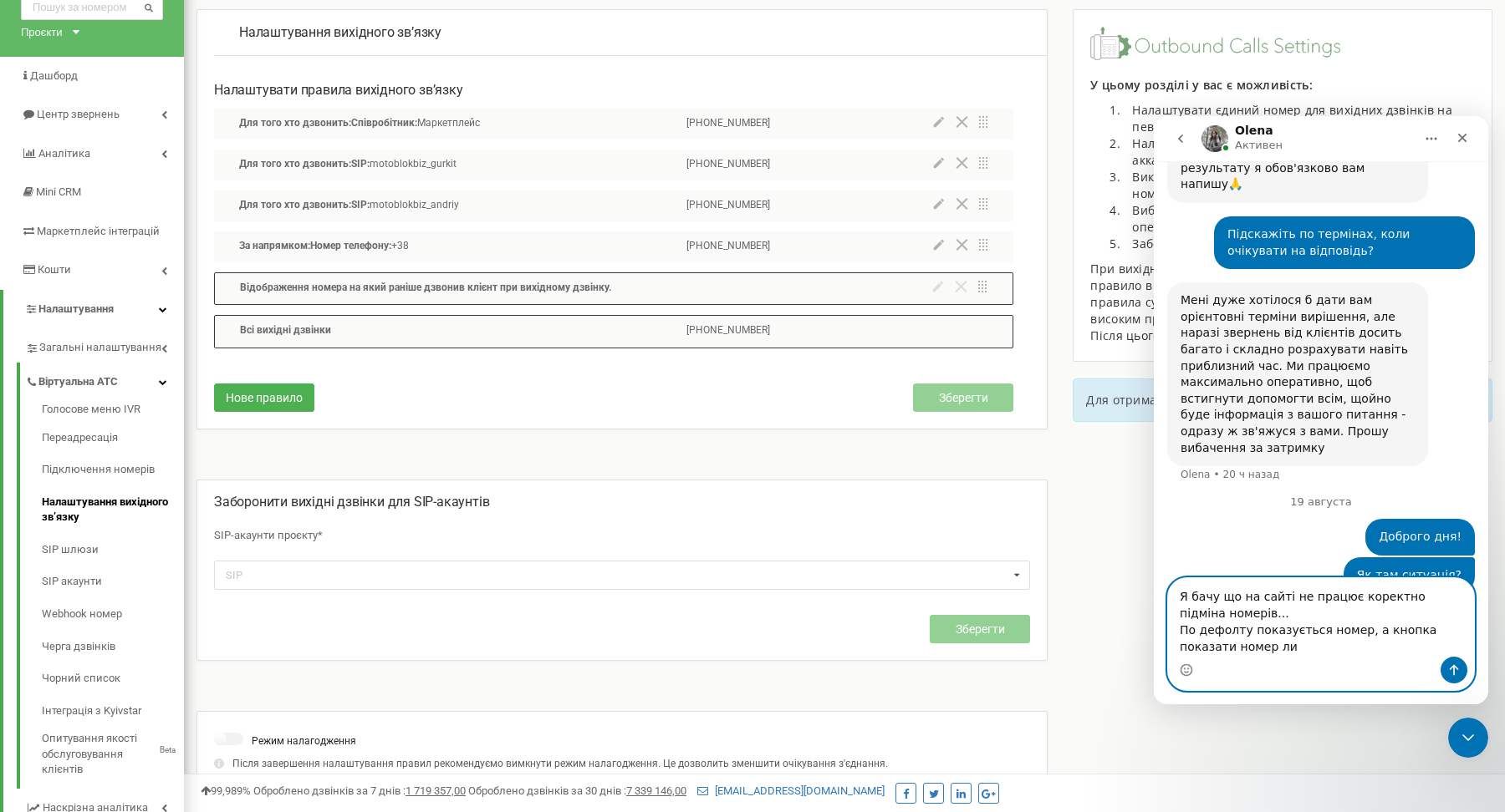
drag, startPoint x: 1226, startPoint y: 609, endPoint x: 1369, endPoint y: 600, distance: 143.3
click at [1226, 609] on textarea "Я бачу що на сайті не працює коректно підміна номерів... По дефолту показується…" at bounding box center [1320, 618] width 306 height 79
click at [1290, 627] on textarea "Я бачу що на сайті не працює коректно підміна номерів на декстопі... По дефолту…" at bounding box center [1320, 618] width 306 height 79
click at [1346, 613] on textarea "Я бачу що на сайті не працює коректно підміна номерів на декстопі... По дефолту…" at bounding box center [1320, 618] width 306 height 79
click at [1266, 642] on textarea "Я бачу що на сайті не працює коректно підміна номерів на декстопі... По дефолту…" at bounding box center [1320, 618] width 306 height 79
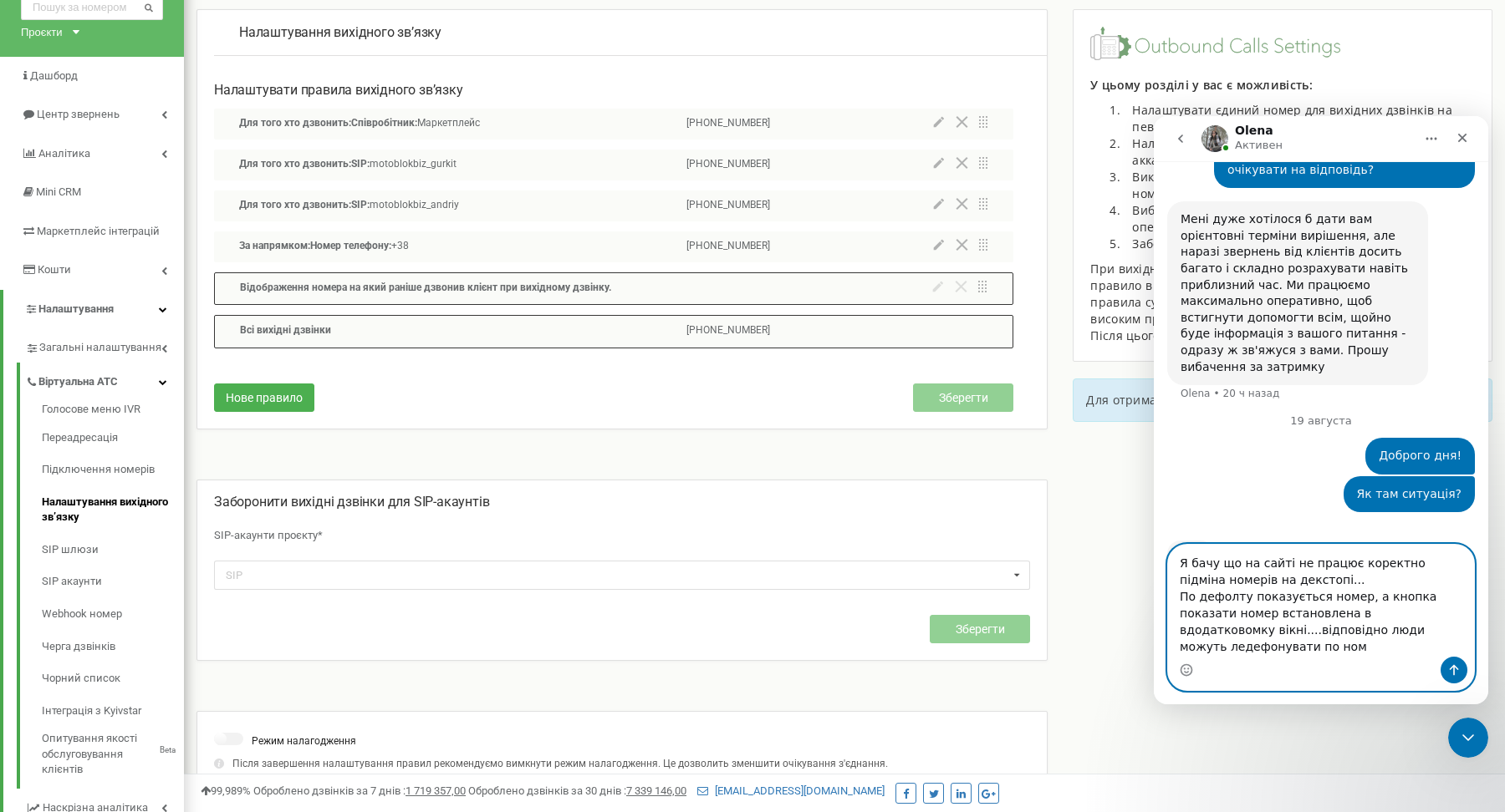
scroll to position [1243, 0]
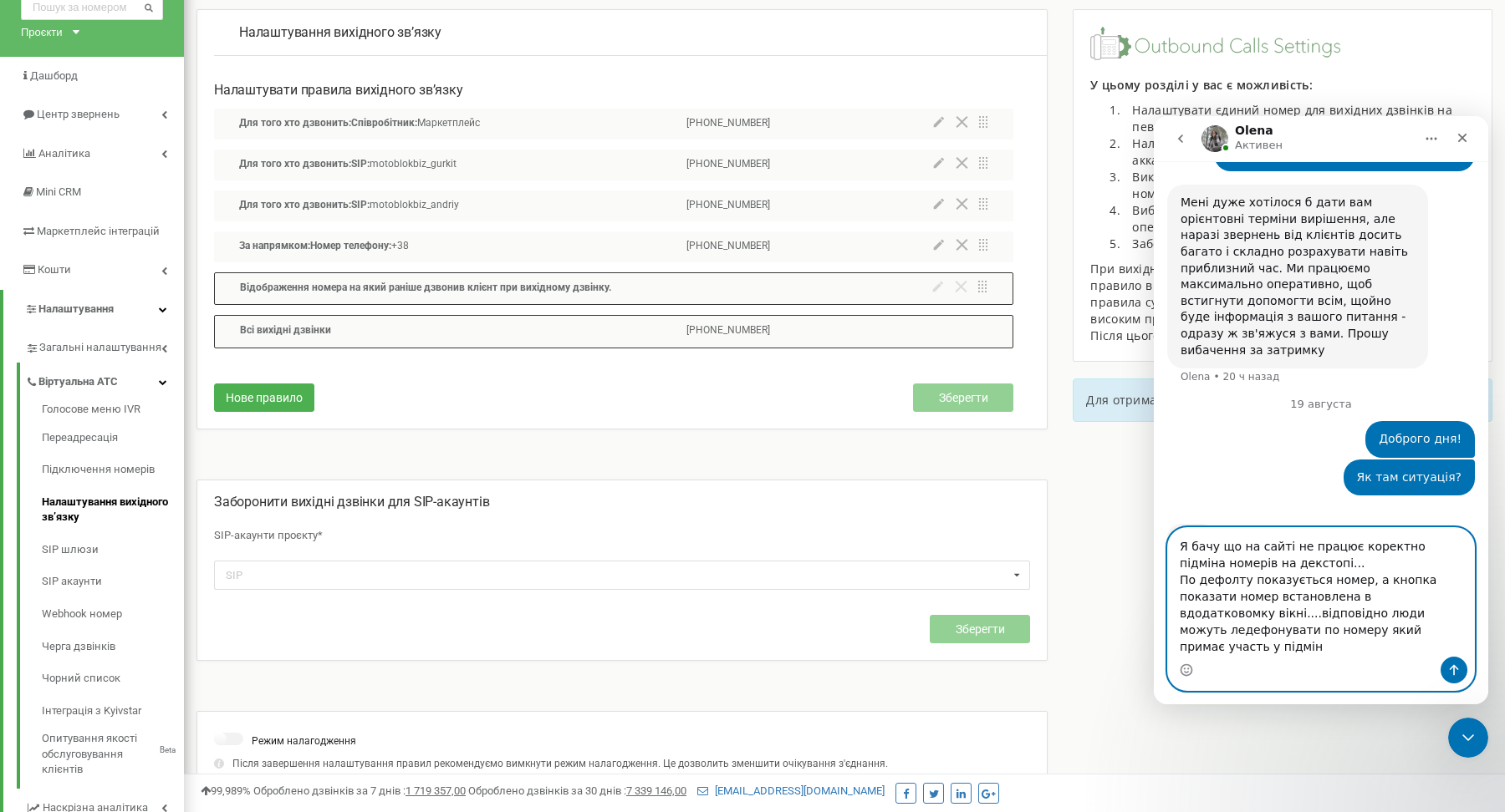
type textarea "Я бачу що на сайті не працює коректно підміна номерів на декстопі... По дефолту…"
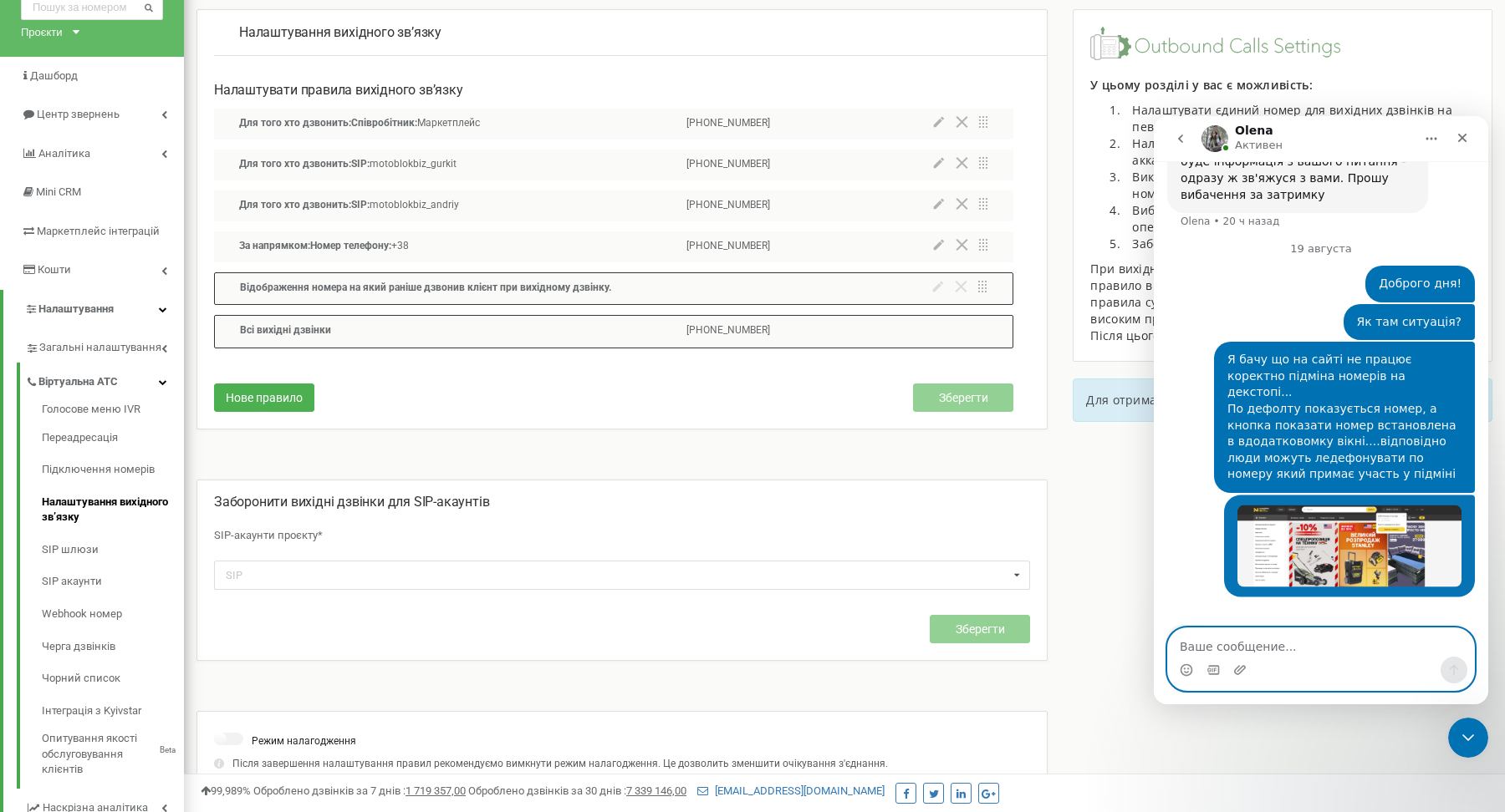
scroll to position [1398, 0]
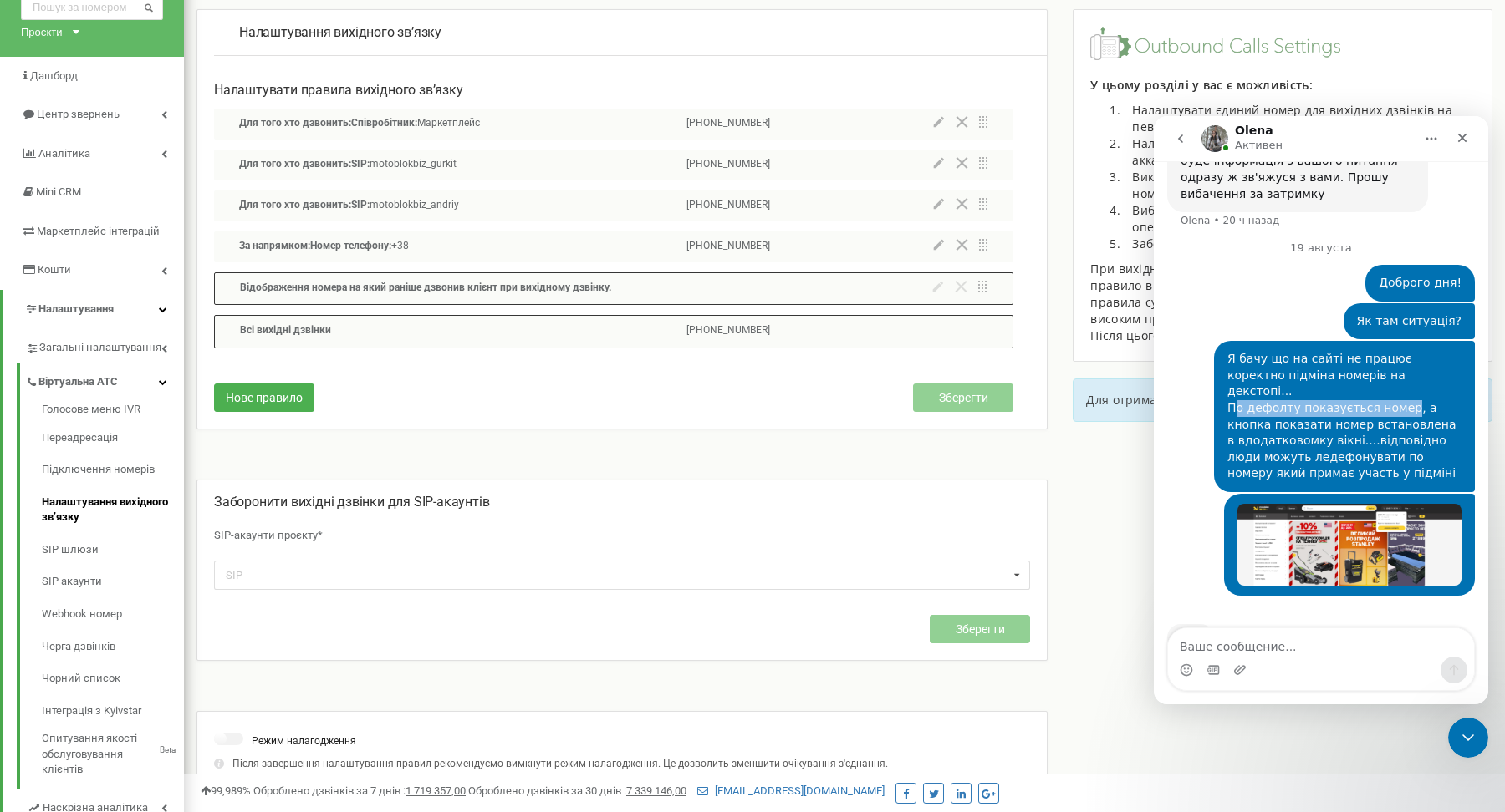
drag, startPoint x: 1232, startPoint y: 357, endPoint x: 1403, endPoint y: 358, distance: 171.0
click at [1403, 358] on div "Я бачу що на сайті не працює коректно підміна номерів на декстопі... По дефолту…" at bounding box center [1345, 416] width 234 height 132
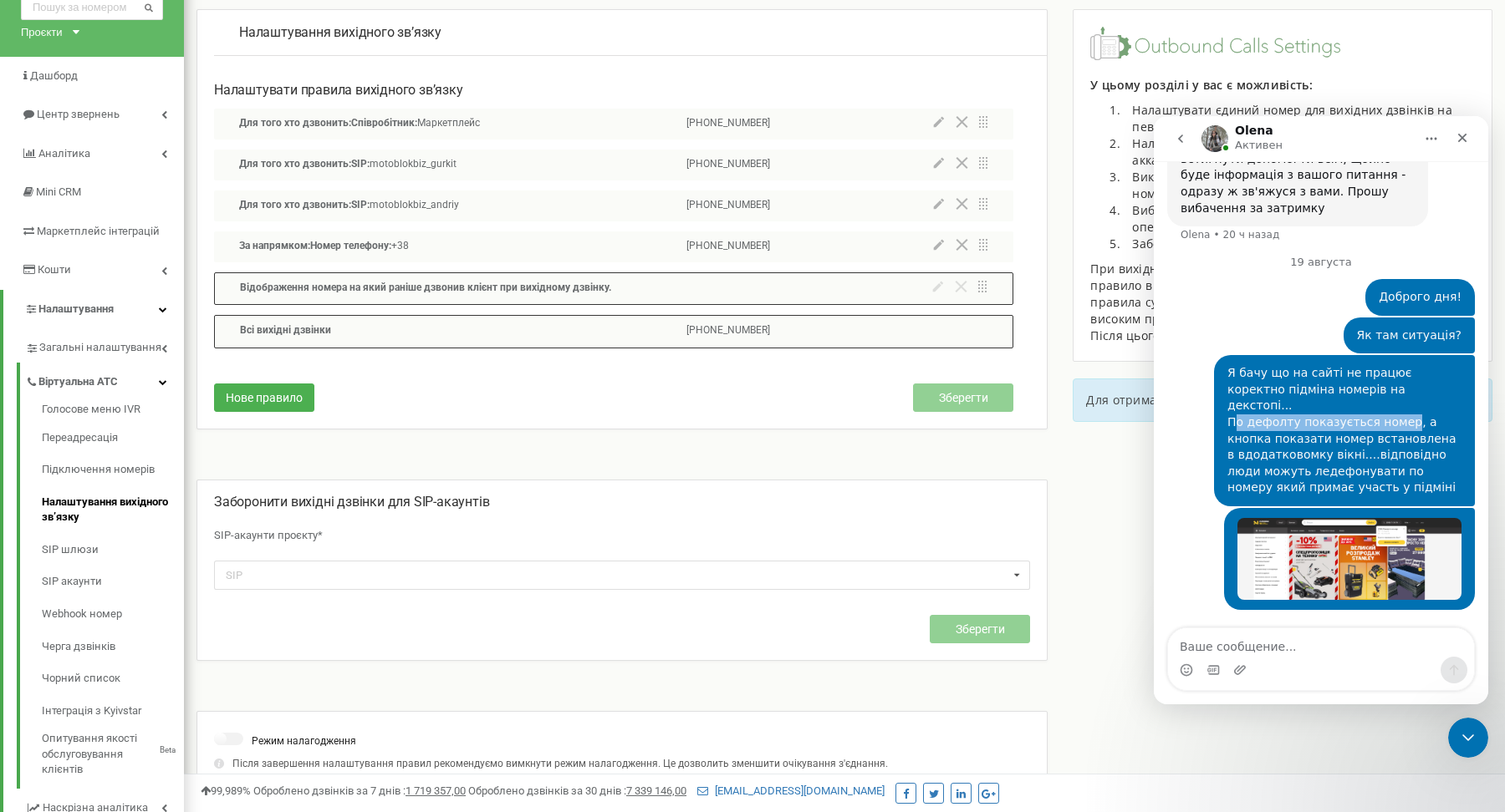
scroll to position [1334, 0]
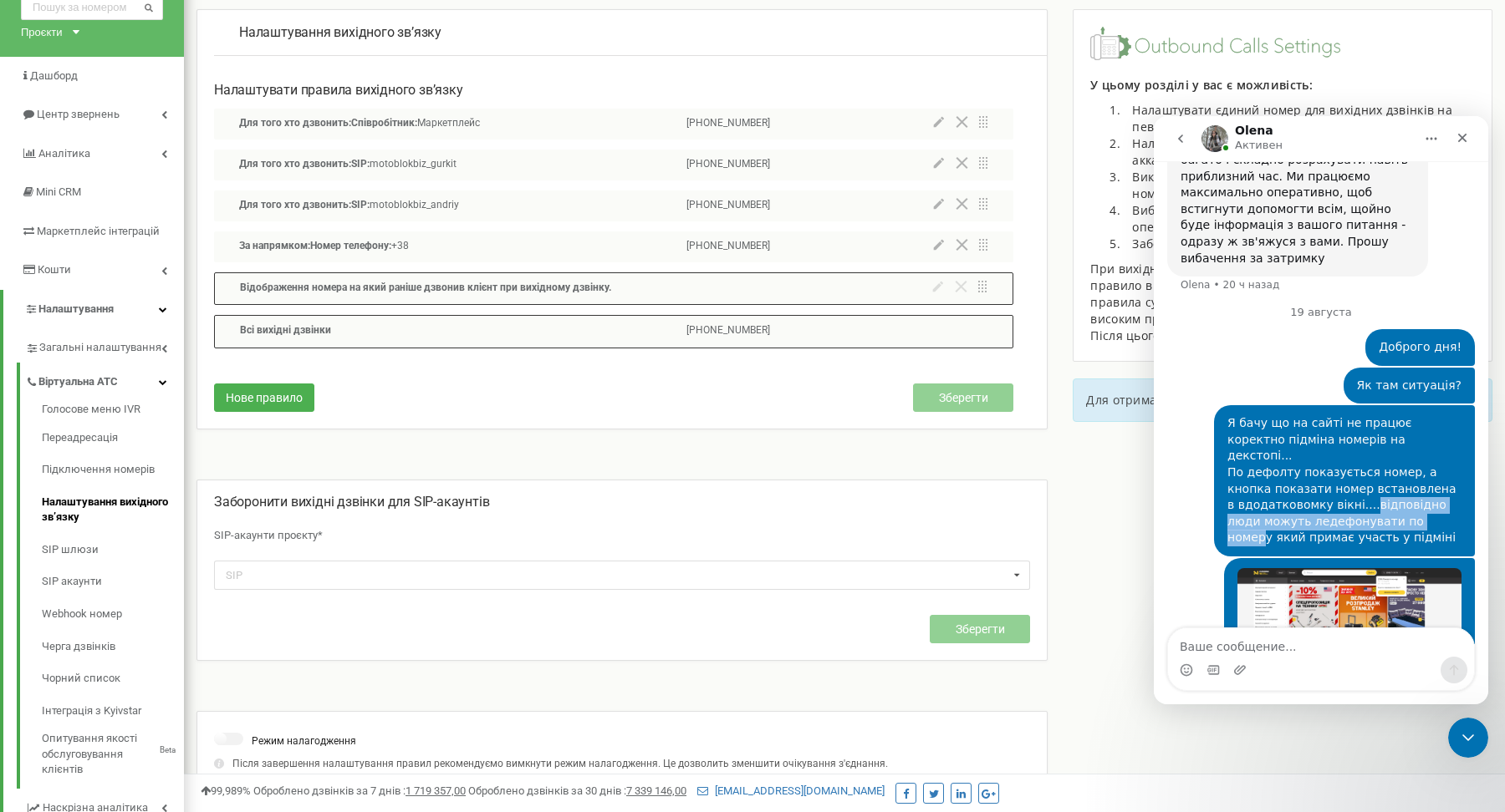
drag, startPoint x: 1357, startPoint y: 457, endPoint x: 1407, endPoint y: 473, distance: 52.5
click at [1407, 473] on div "Я бачу що на сайті не працює коректно підміна номерів на декстопі... По дефолту…" at bounding box center [1345, 480] width 234 height 132
click at [1364, 491] on div "Я бачу що на сайті не працює коректно підміна номерів на декстопі... По дефолту…" at bounding box center [1345, 480] width 234 height 132
click at [1369, 476] on div "Я бачу що на сайті не працює коректно підміна номерів на декстопі... По дефолту…" at bounding box center [1345, 480] width 234 height 132
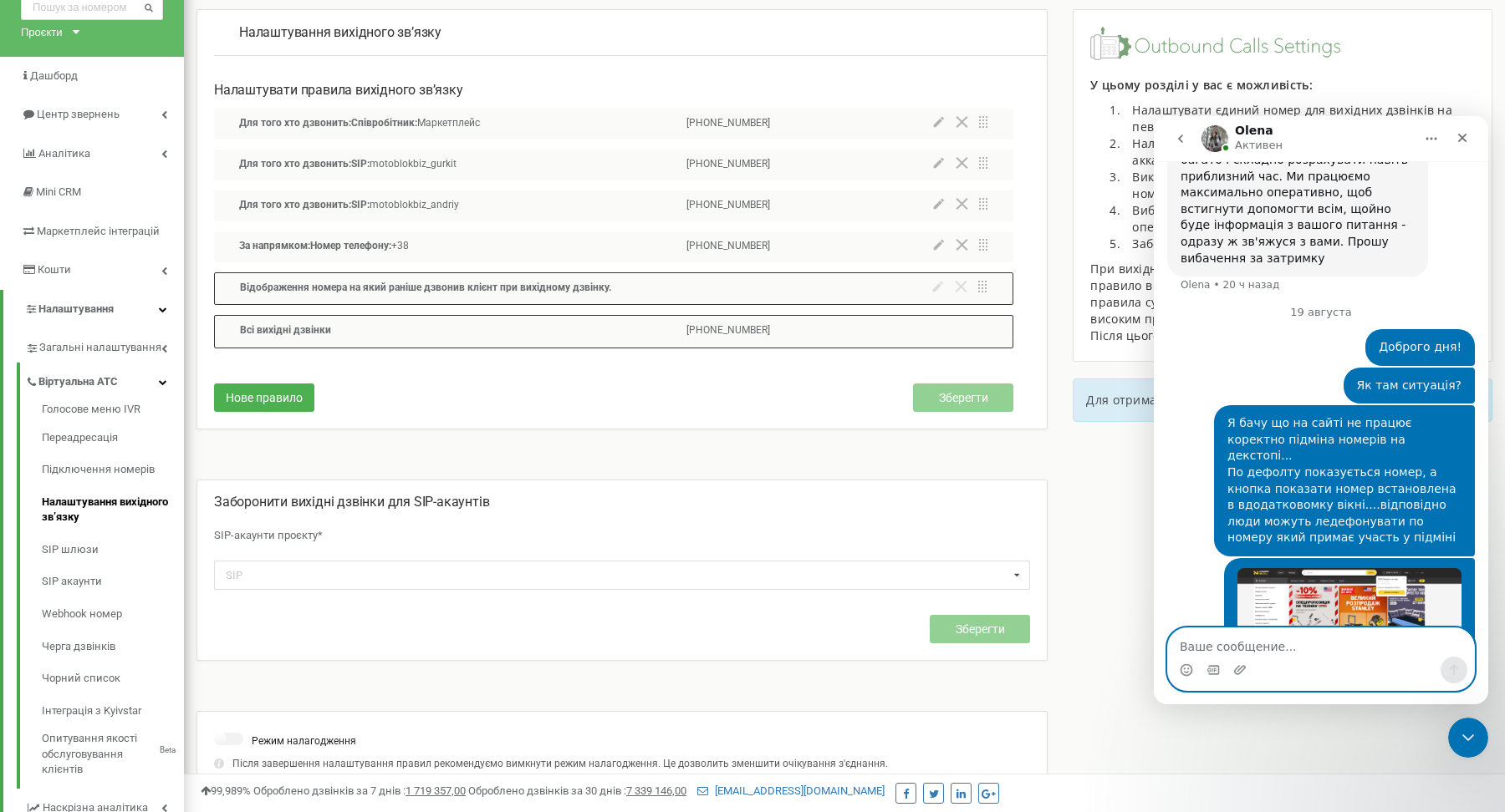
click at [1271, 650] on textarea "Ваше сообщение..." at bounding box center [1320, 643] width 306 height 29
type textarea "я"
type textarea "*"
type textarea "*який не примає участь у підміні."
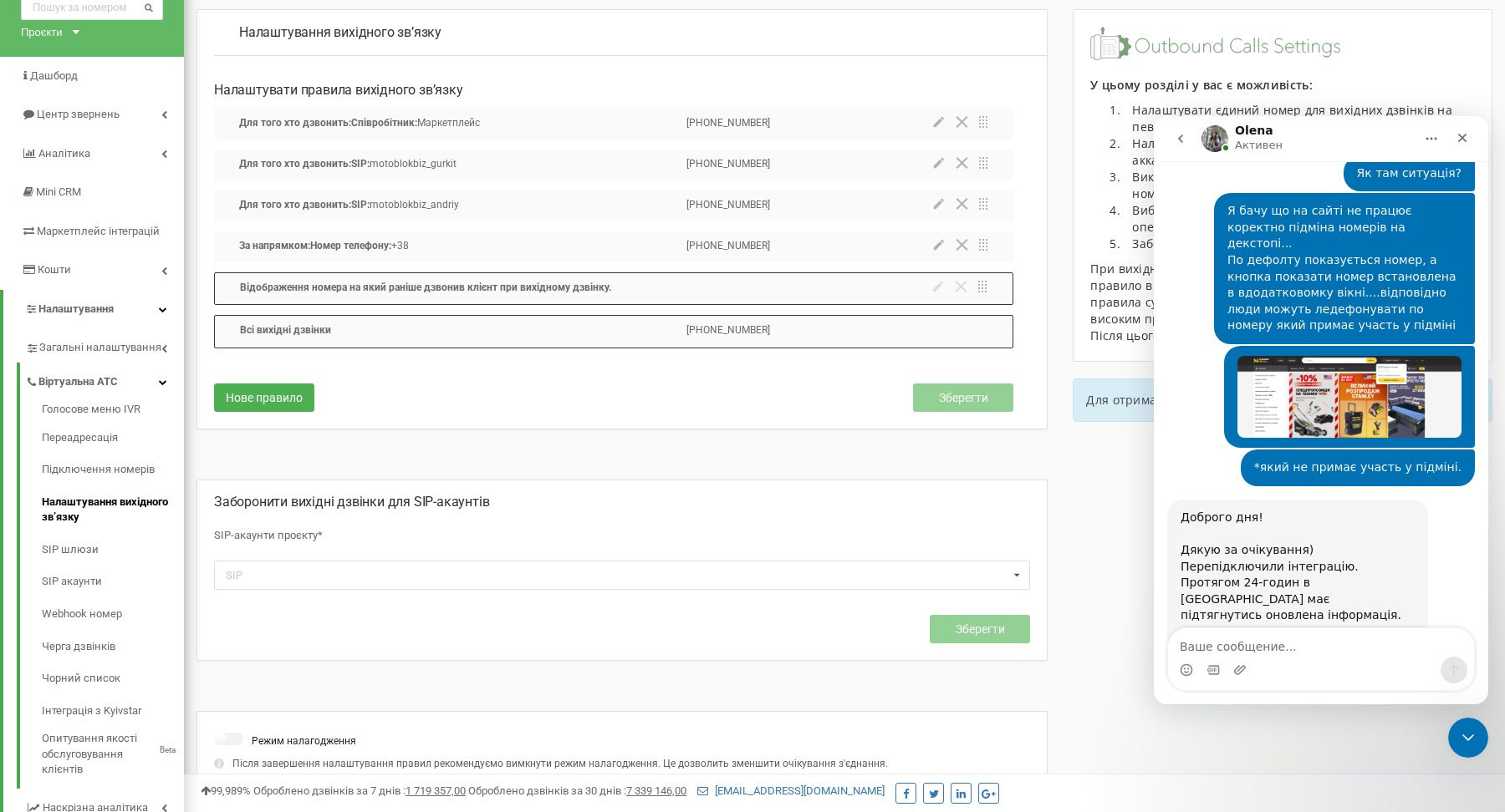
scroll to position [1553, 0]
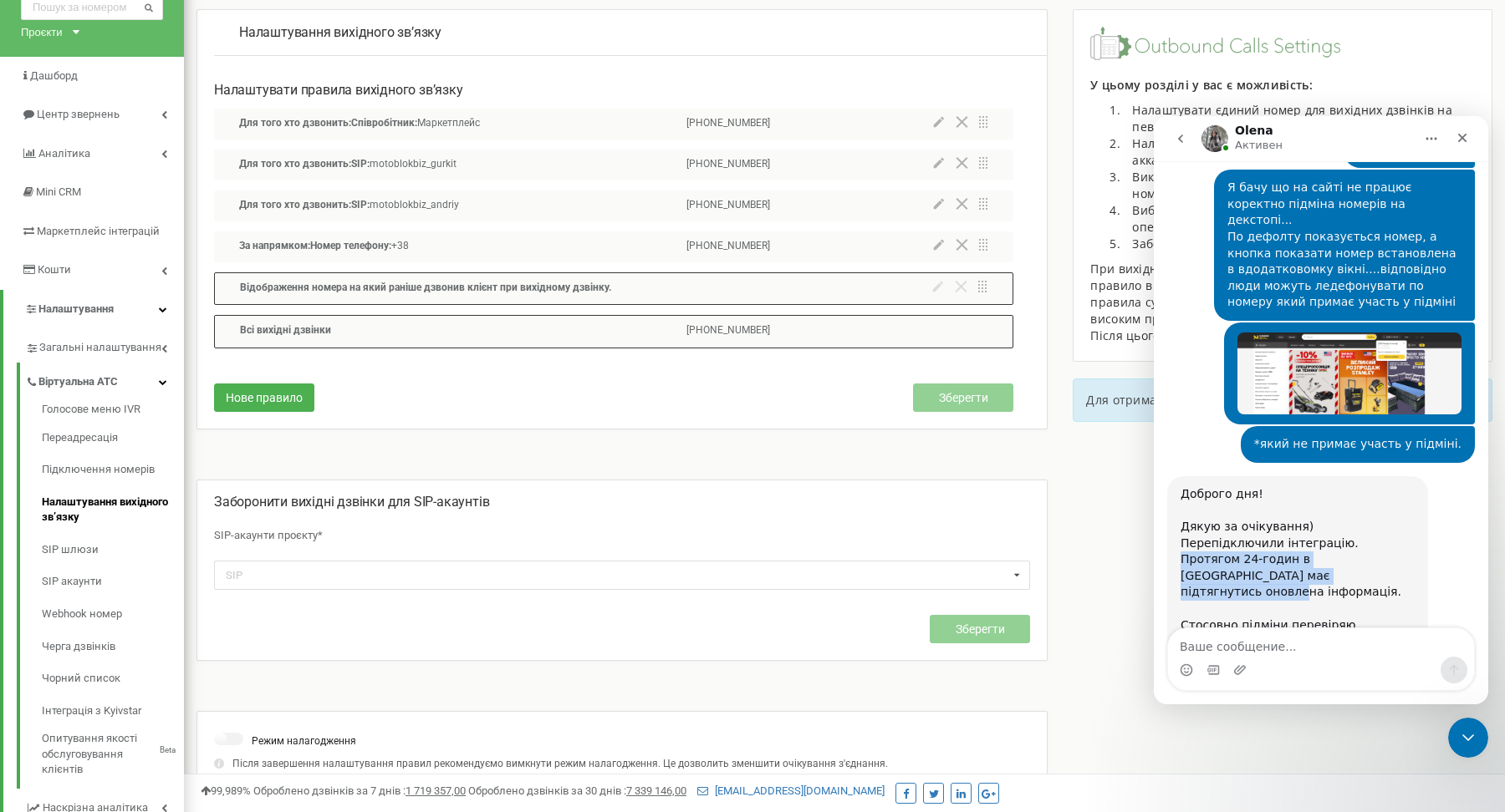
drag, startPoint x: 1347, startPoint y: 501, endPoint x: 1317, endPoint y: 522, distance: 36.6
click at [1317, 522] on div "Доброго дня! Дякую за очікування) [PERSON_NAME] інтеграцію. Протягом 24-годин в…" at bounding box center [1297, 568] width 234 height 163
drag, startPoint x: 1293, startPoint y: 578, endPoint x: 1221, endPoint y: 551, distance: 76.9
click at [1221, 551] on div "Доброго дня! Дякую за очікування) [PERSON_NAME] інтеграцію. Протягом 24-годин в…" at bounding box center [1297, 568] width 234 height 163
click at [1282, 517] on div "Доброго дня! Дякую за очікування) [PERSON_NAME] інтеграцію. Протягом 24-годин в…" at bounding box center [1297, 568] width 234 height 163
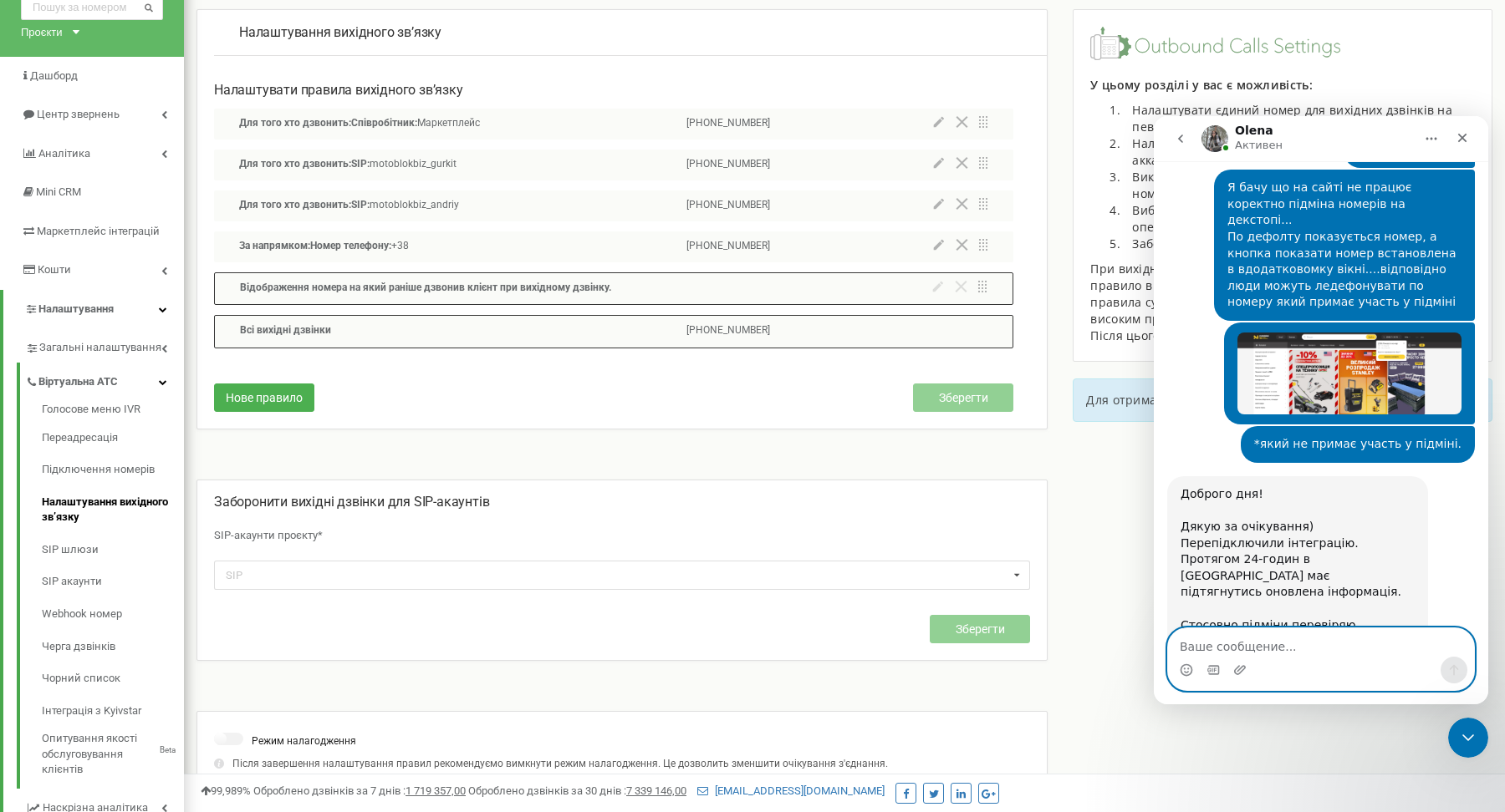
click at [1241, 639] on textarea "Ваше сообщение..." at bounding box center [1320, 643] width 306 height 29
type textarea "Але це тільки на десктопі, на моб коректно."
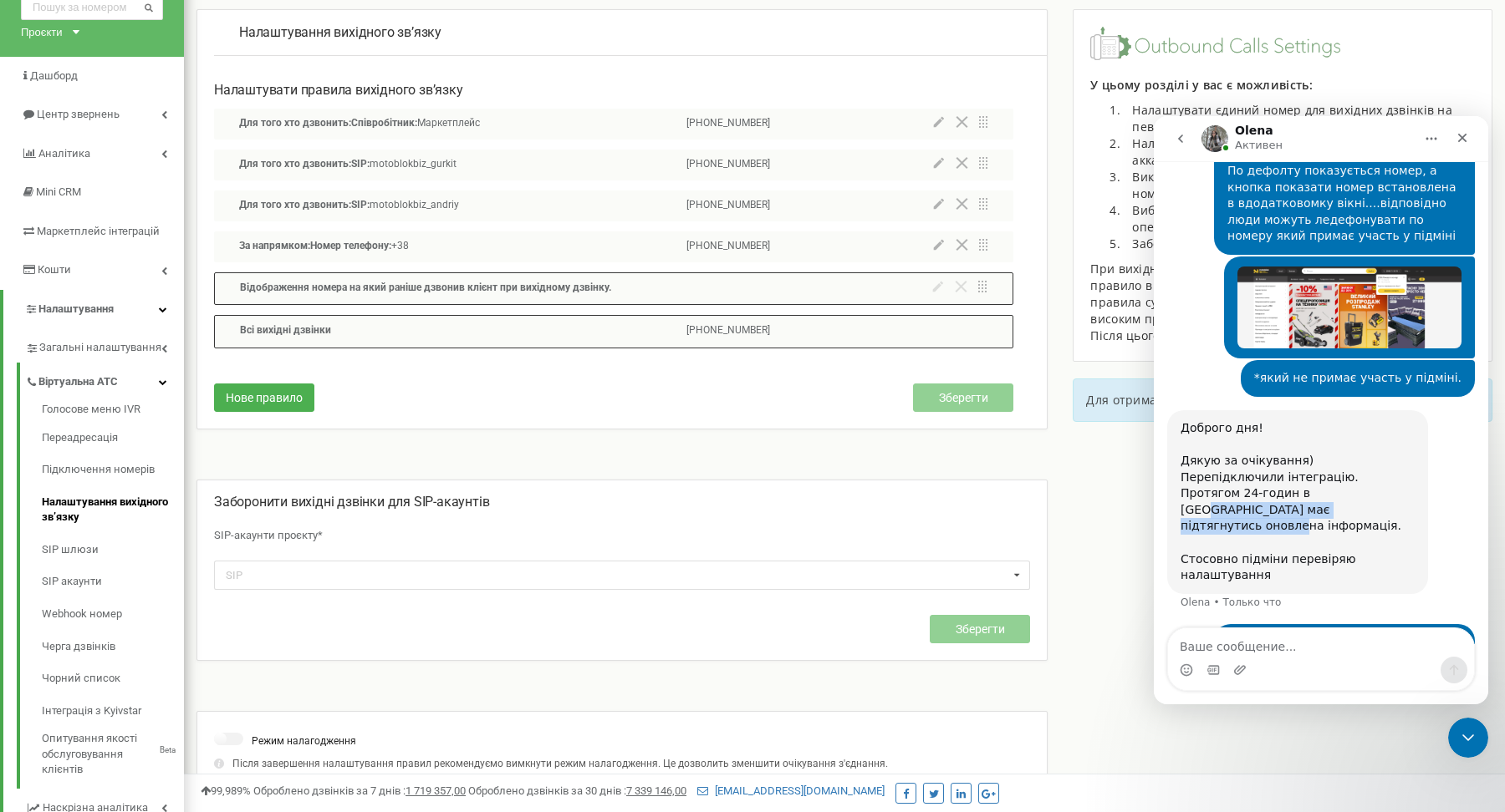
drag, startPoint x: 1271, startPoint y: 448, endPoint x: 1326, endPoint y: 463, distance: 57.0
click at [1328, 463] on div "Доброго дня! Дякую за очікування) [PERSON_NAME] інтеграцію. Протягом 24-годин в…" at bounding box center [1297, 503] width 234 height 163
click at [1303, 452] on div "Доброго дня! Дякую за очікування) [PERSON_NAME] інтеграцію. Протягом 24-годин в…" at bounding box center [1297, 503] width 234 height 163
drag, startPoint x: 1320, startPoint y: 459, endPoint x: 1165, endPoint y: 413, distance: 161.7
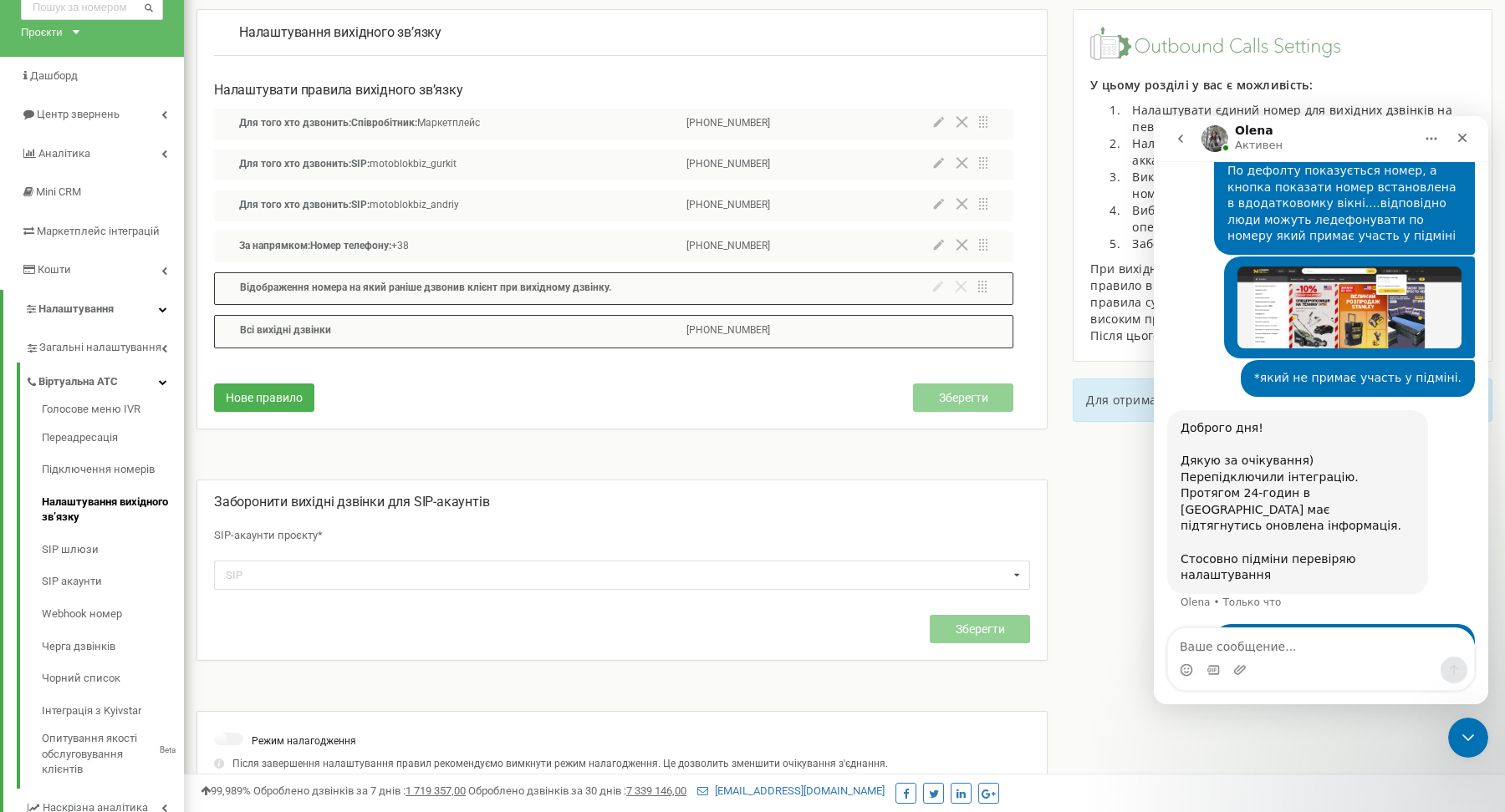
click at [1282, 466] on div "Доброго дня! Дякую за очікування) [PERSON_NAME] інтеграцію. Протягом 24-годин в…" at bounding box center [1297, 503] width 234 height 163
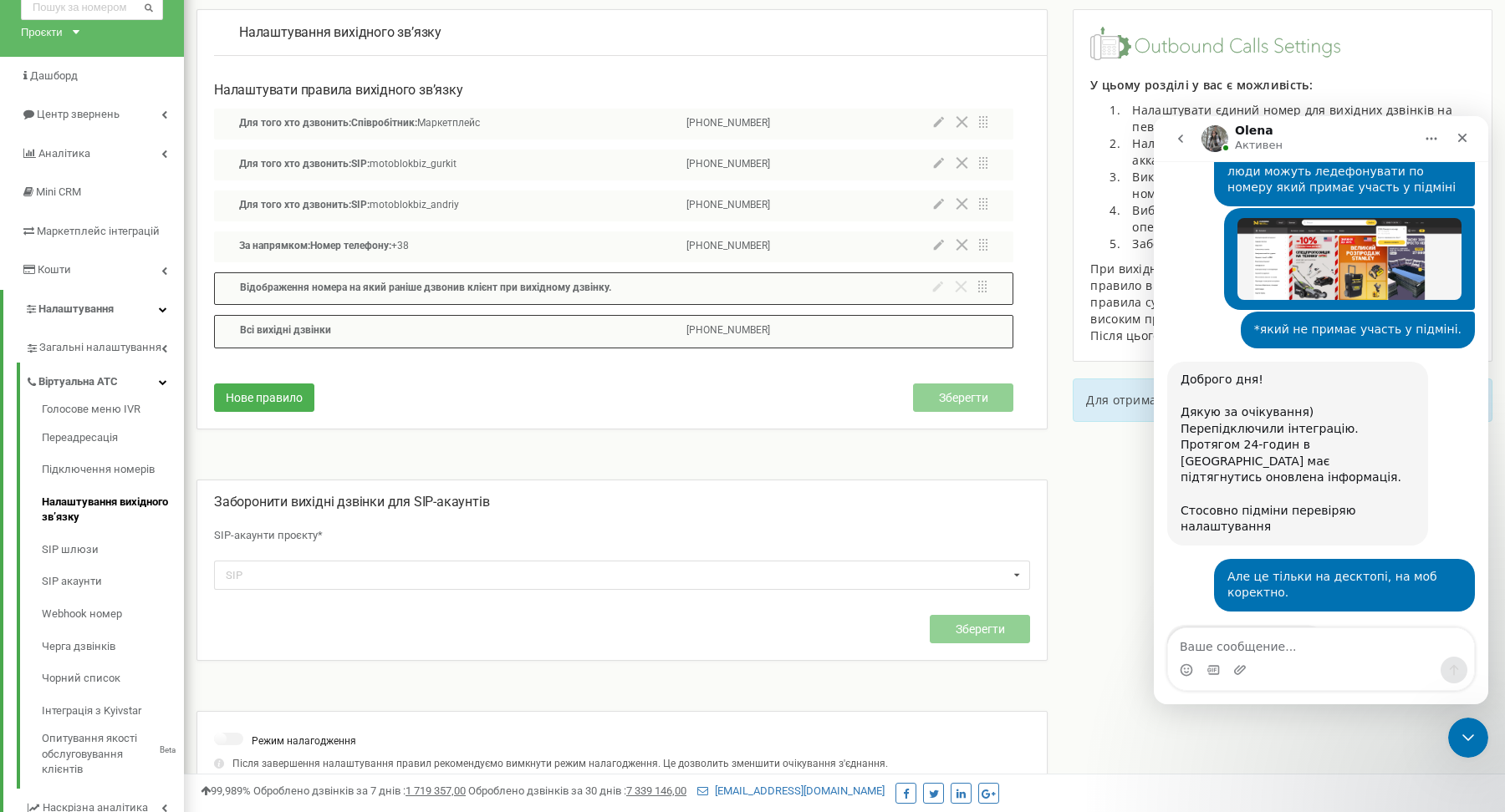
scroll to position [1669, 0]
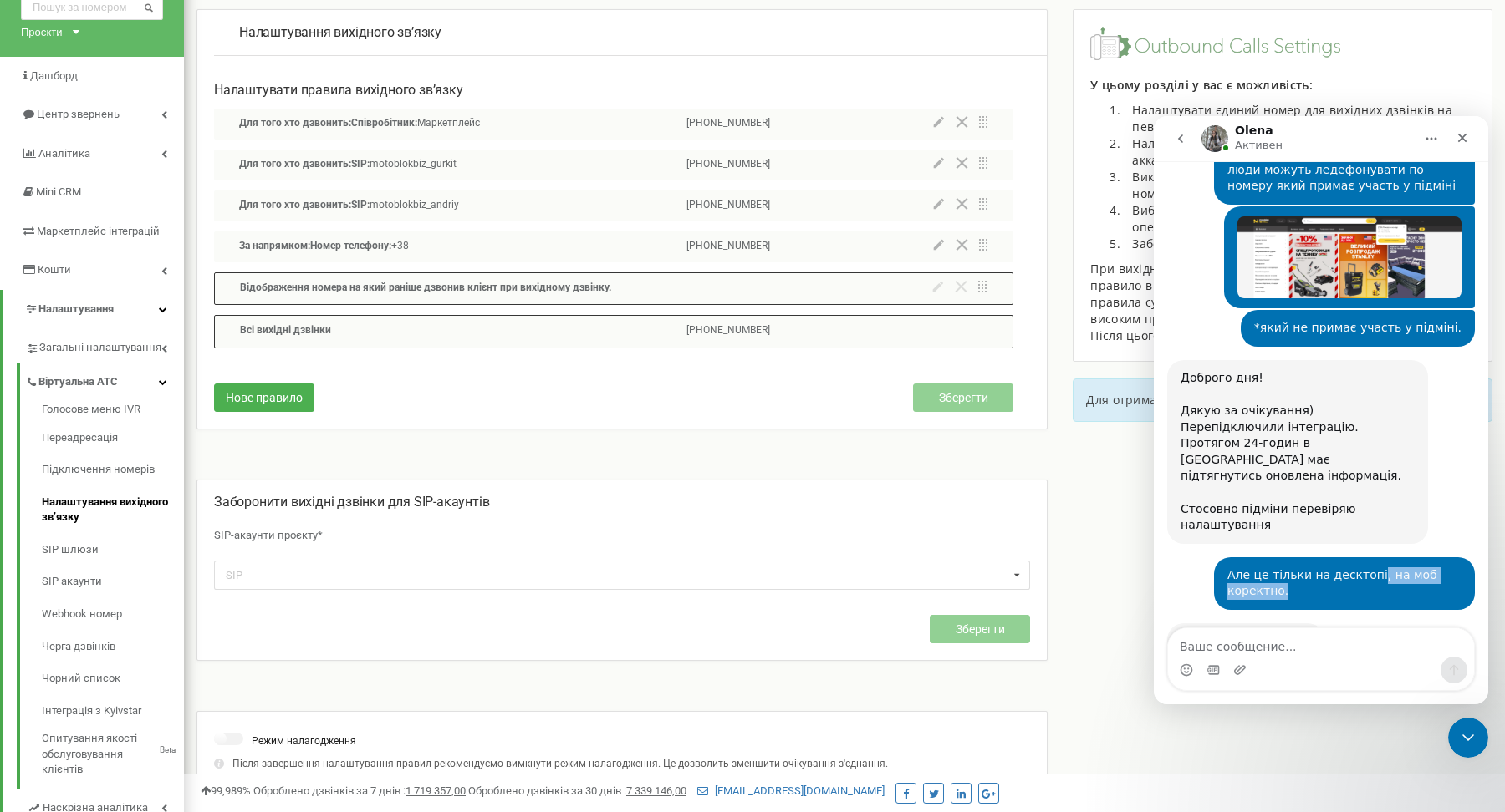
drag, startPoint x: 1371, startPoint y: 507, endPoint x: 1407, endPoint y: 524, distance: 39.8
click at [1407, 568] on div "Але це тільки на десктопі, на моб коректно." at bounding box center [1345, 584] width 234 height 33
click at [1327, 568] on div "Але це тільки на десктопі, на моб коректно." at bounding box center [1345, 584] width 234 height 33
